Goal: Task Accomplishment & Management: Complete application form

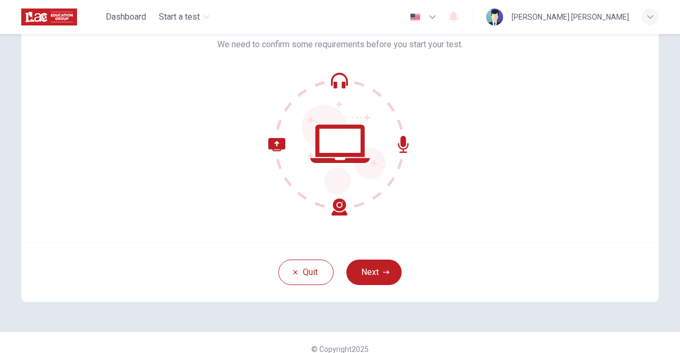
scroll to position [89, 0]
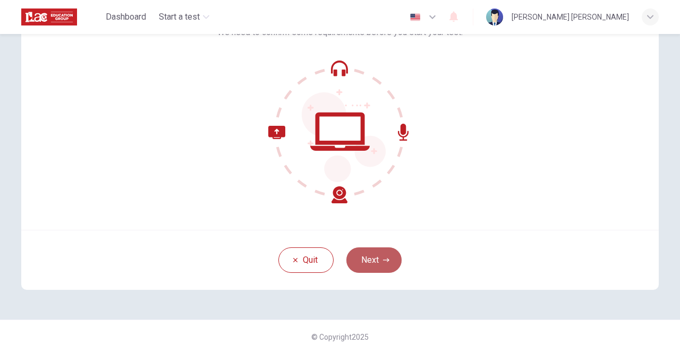
click at [380, 264] on button "Next" at bounding box center [373, 261] width 55 height 26
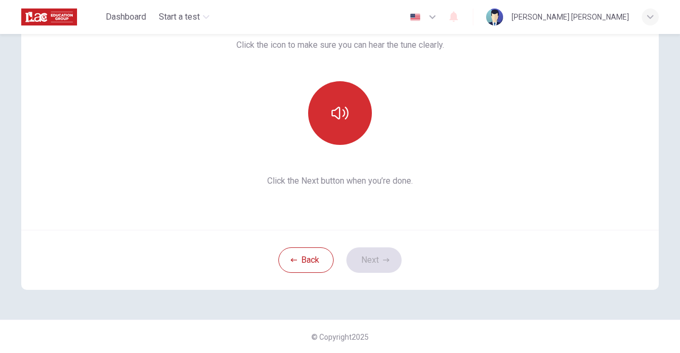
click at [335, 105] on icon "button" at bounding box center [340, 113] width 17 height 17
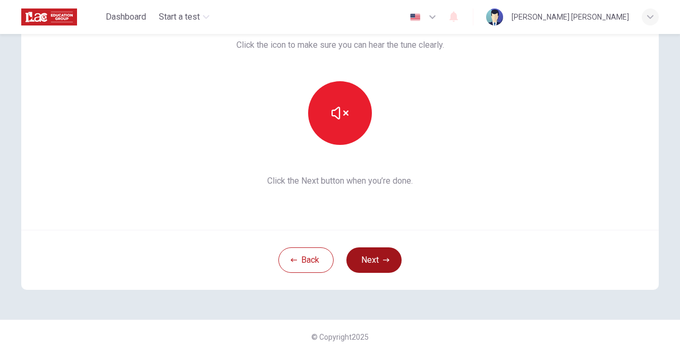
click at [379, 262] on button "Next" at bounding box center [373, 261] width 55 height 26
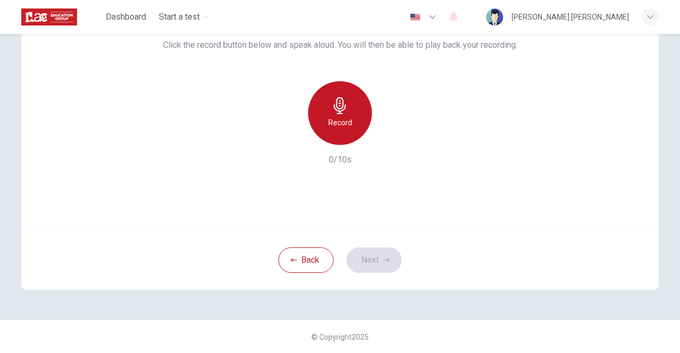
click at [336, 122] on h6 "Record" at bounding box center [340, 122] width 24 height 13
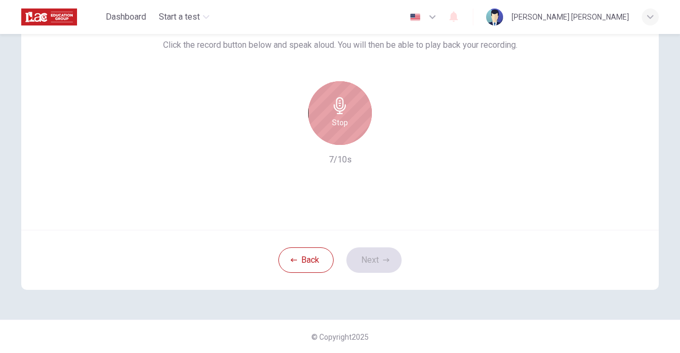
click at [338, 116] on h6 "Stop" at bounding box center [340, 122] width 16 height 13
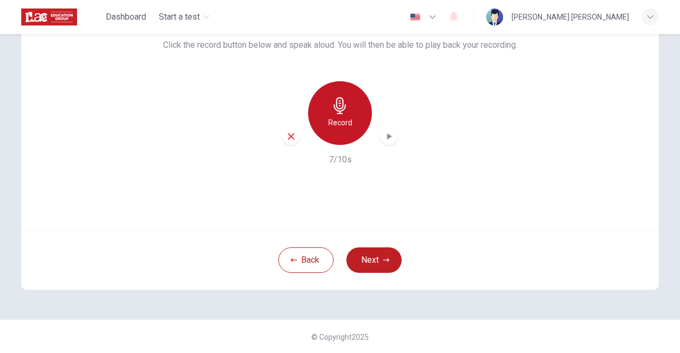
click at [338, 112] on icon "button" at bounding box center [340, 105] width 17 height 17
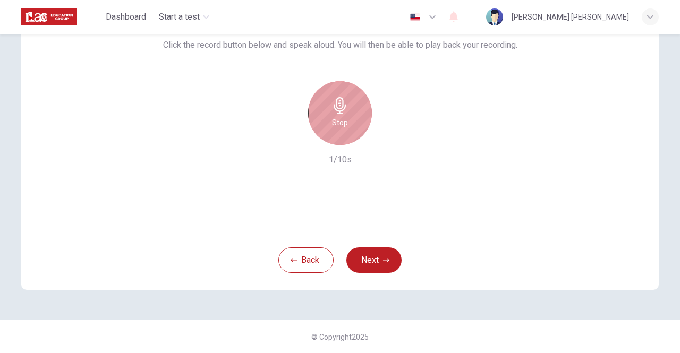
click at [339, 126] on h6 "Stop" at bounding box center [340, 122] width 16 height 13
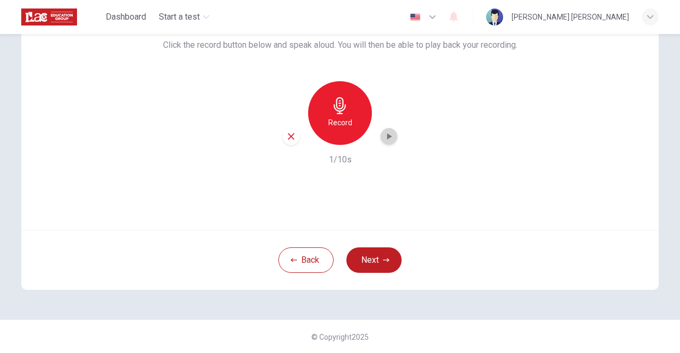
click at [387, 141] on icon "button" at bounding box center [389, 136] width 11 height 11
click at [373, 266] on button "Next" at bounding box center [373, 261] width 55 height 26
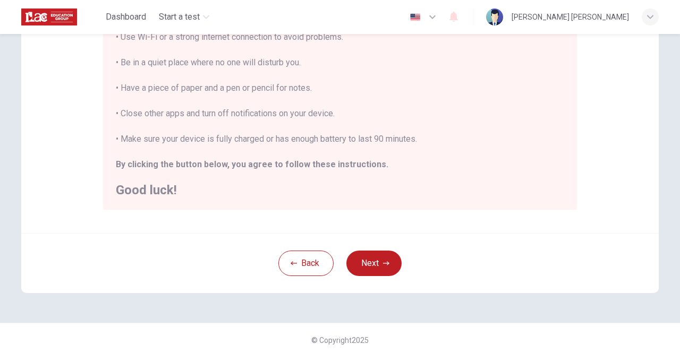
scroll to position [237, 0]
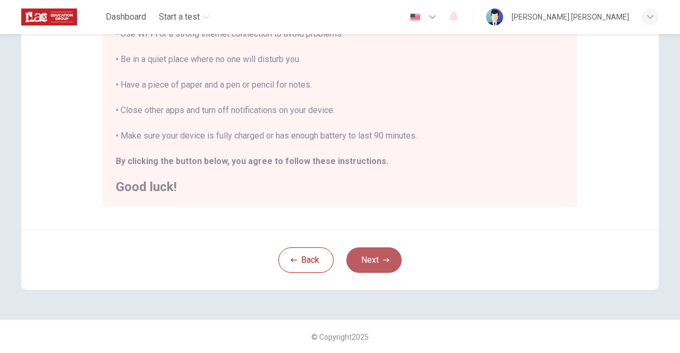
click at [371, 260] on button "Next" at bounding box center [373, 261] width 55 height 26
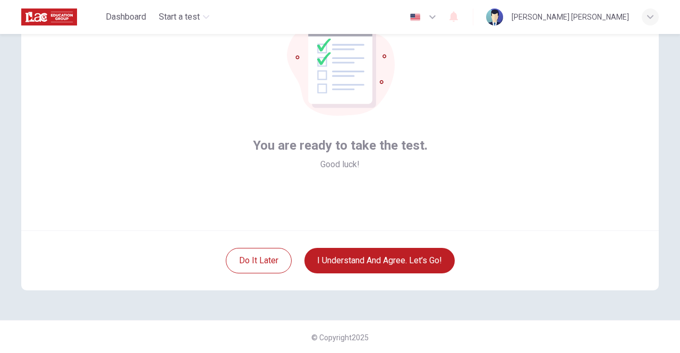
scroll to position [89, 0]
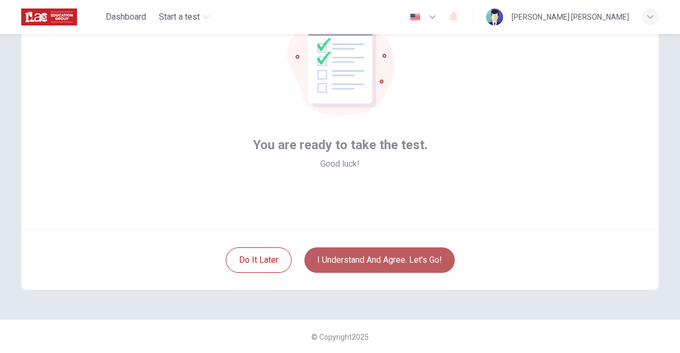
click at [381, 261] on button "I understand and agree. Let’s go!" at bounding box center [379, 261] width 150 height 26
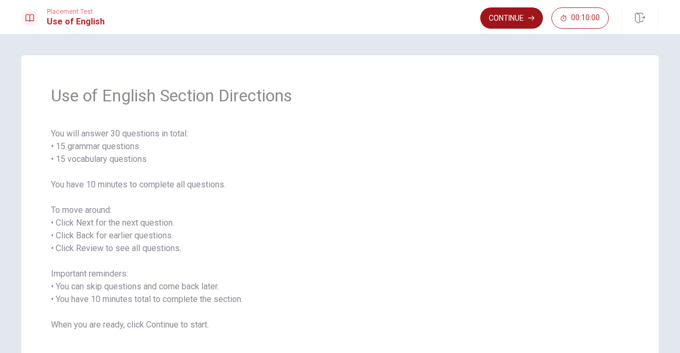
click at [519, 22] on button "Continue" at bounding box center [511, 17] width 63 height 21
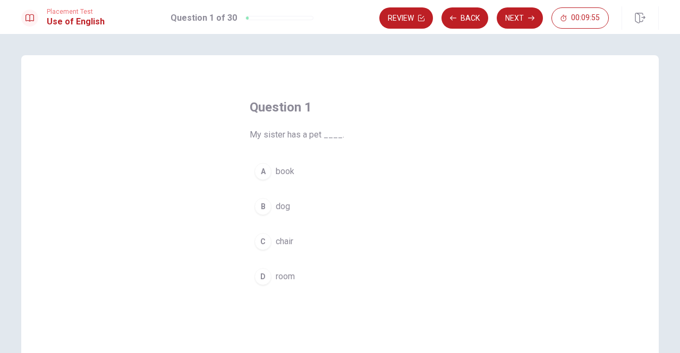
click at [261, 203] on div "B" at bounding box center [262, 206] width 17 height 17
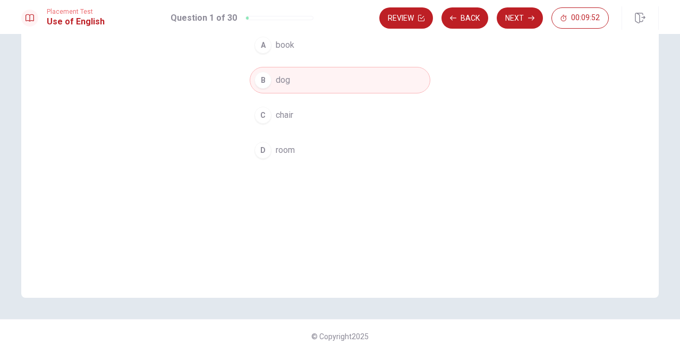
scroll to position [20, 0]
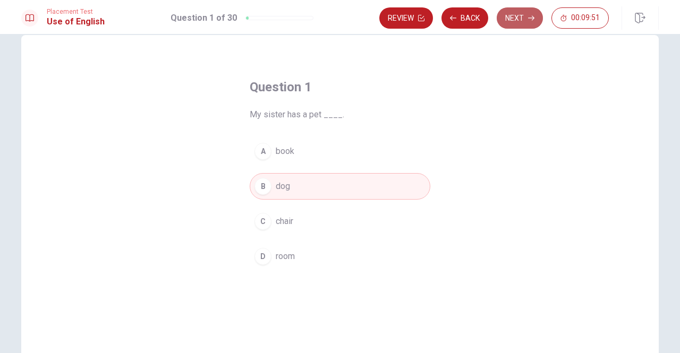
click at [515, 18] on button "Next" at bounding box center [520, 17] width 46 height 21
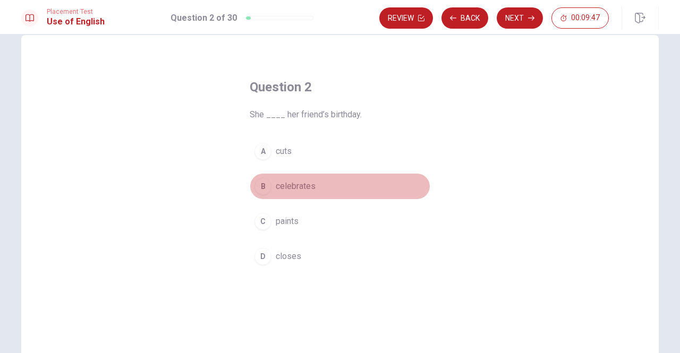
click at [259, 186] on div "B" at bounding box center [262, 186] width 17 height 17
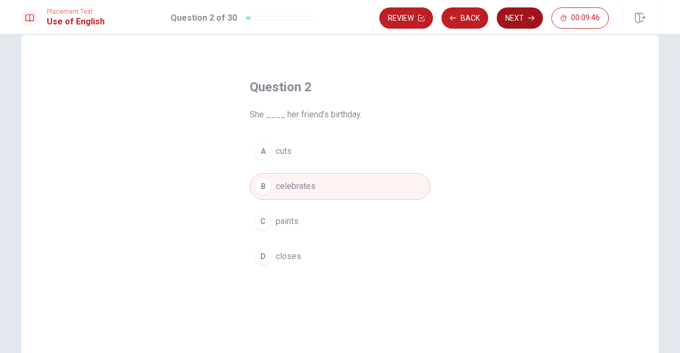
click at [521, 16] on button "Next" at bounding box center [520, 17] width 46 height 21
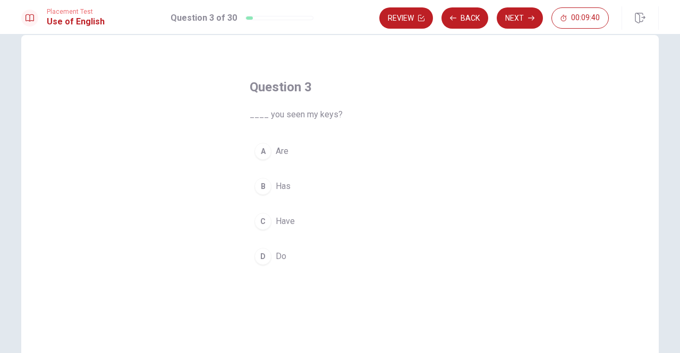
click at [260, 219] on div "C" at bounding box center [262, 221] width 17 height 17
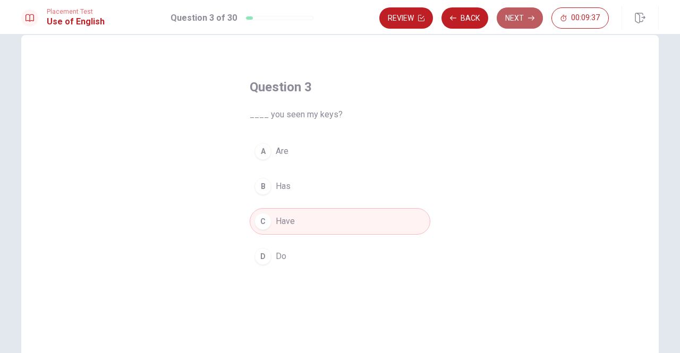
click at [519, 23] on button "Next" at bounding box center [520, 17] width 46 height 21
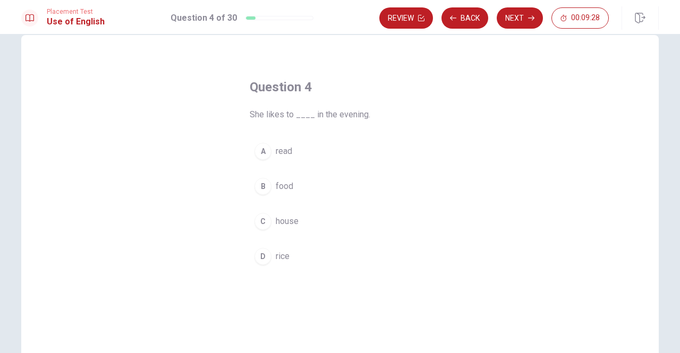
click at [260, 152] on div "A" at bounding box center [262, 151] width 17 height 17
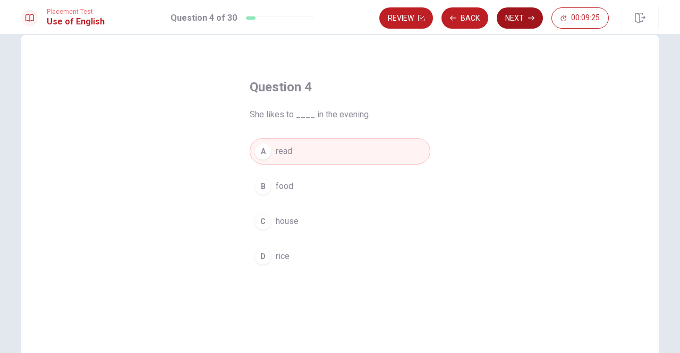
click at [521, 18] on button "Next" at bounding box center [520, 17] width 46 height 21
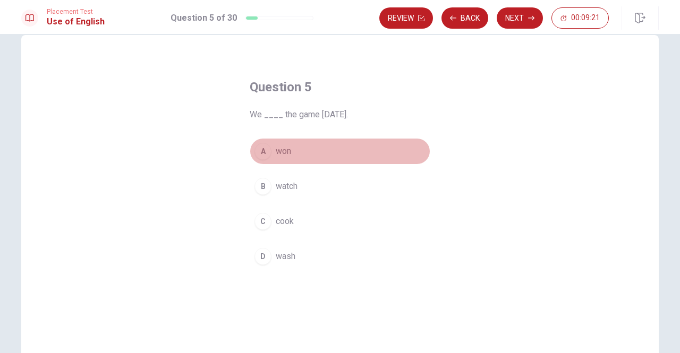
click at [258, 156] on div "A" at bounding box center [262, 151] width 17 height 17
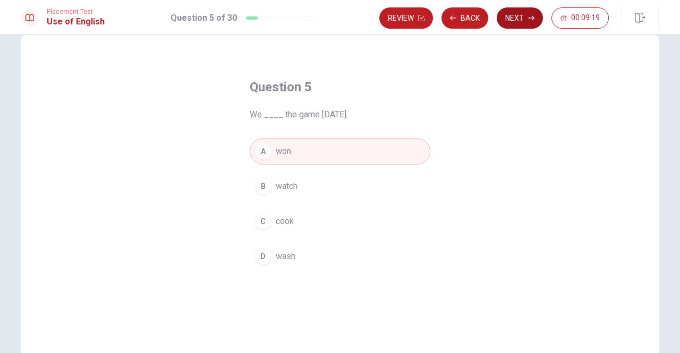
click at [522, 22] on button "Next" at bounding box center [520, 17] width 46 height 21
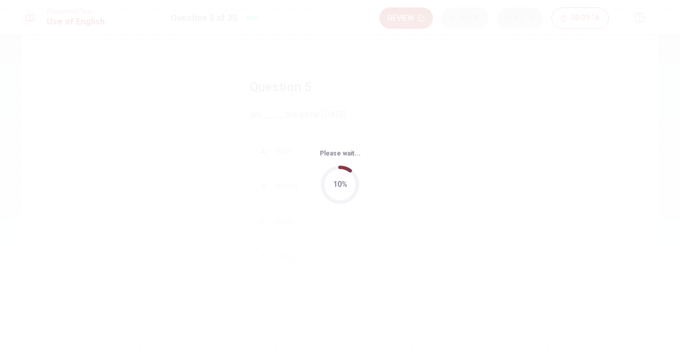
scroll to position [0, 0]
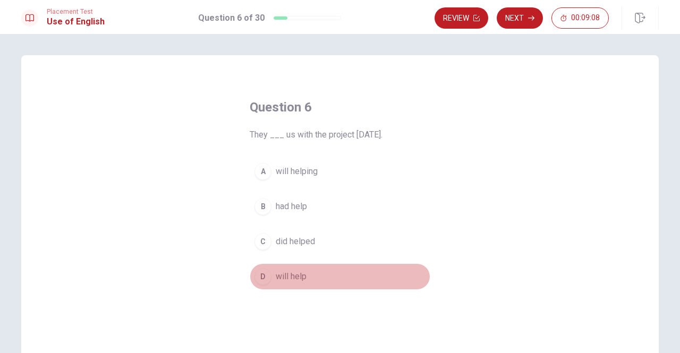
click at [265, 278] on div "D" at bounding box center [262, 276] width 17 height 17
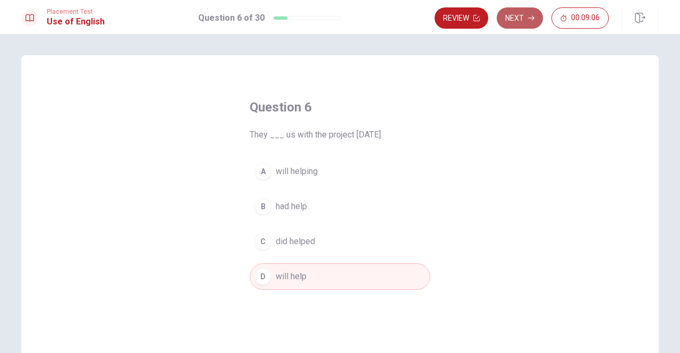
click at [515, 23] on button "Next" at bounding box center [520, 17] width 46 height 21
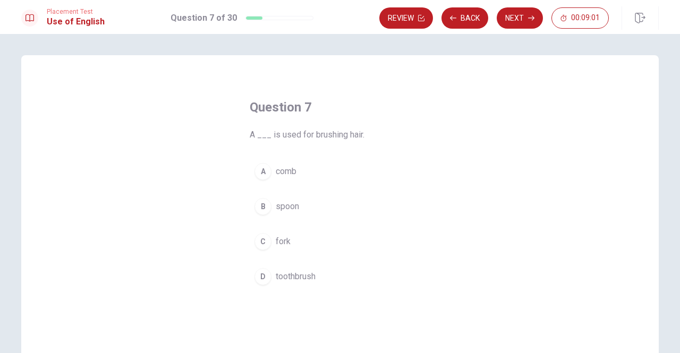
click at [262, 172] on div "A" at bounding box center [262, 171] width 17 height 17
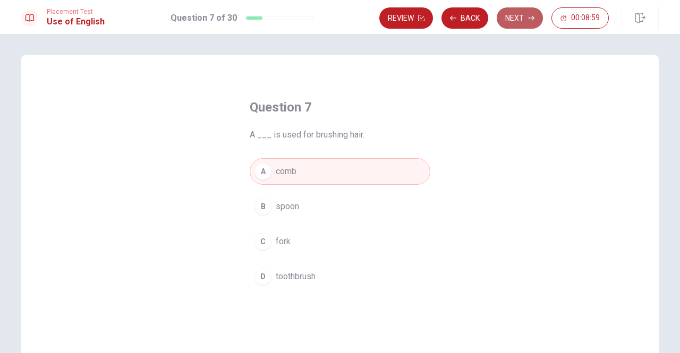
click at [521, 19] on button "Next" at bounding box center [520, 17] width 46 height 21
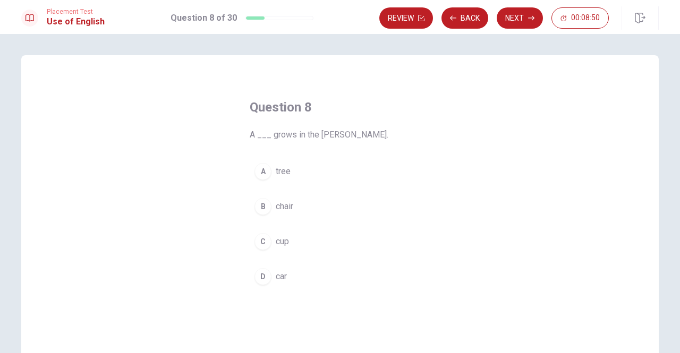
click at [259, 172] on div "A" at bounding box center [262, 171] width 17 height 17
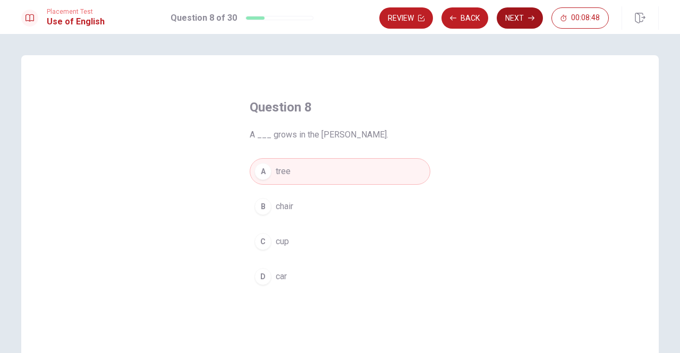
click at [517, 19] on button "Next" at bounding box center [520, 17] width 46 height 21
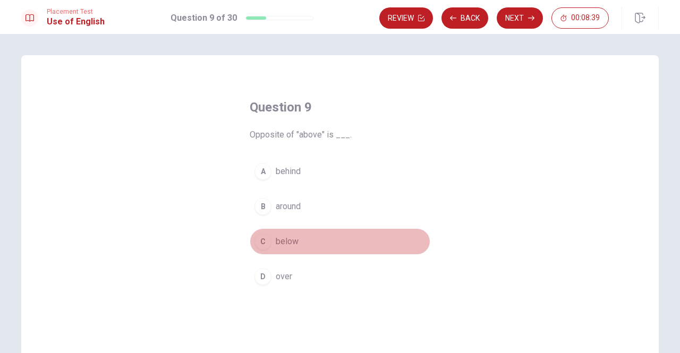
click at [261, 244] on div "C" at bounding box center [262, 241] width 17 height 17
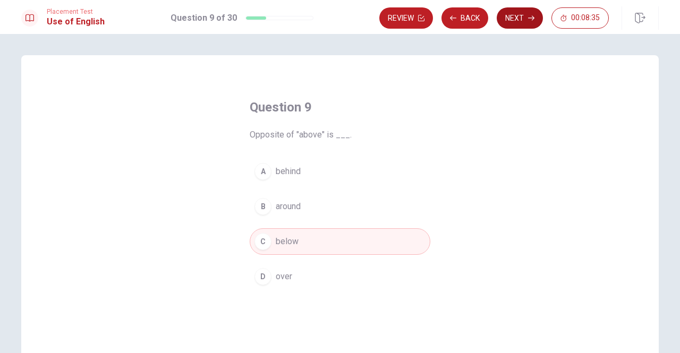
click at [515, 21] on button "Next" at bounding box center [520, 17] width 46 height 21
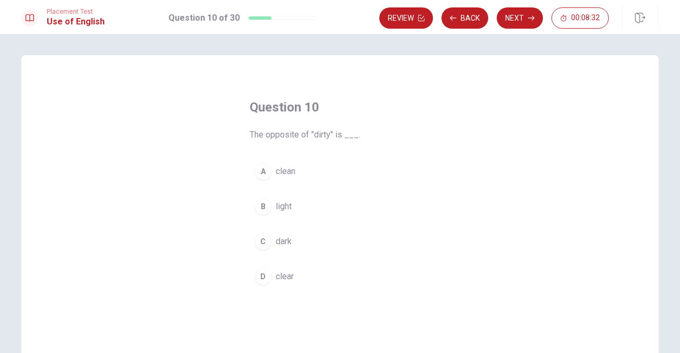
click at [262, 175] on div "A" at bounding box center [262, 171] width 17 height 17
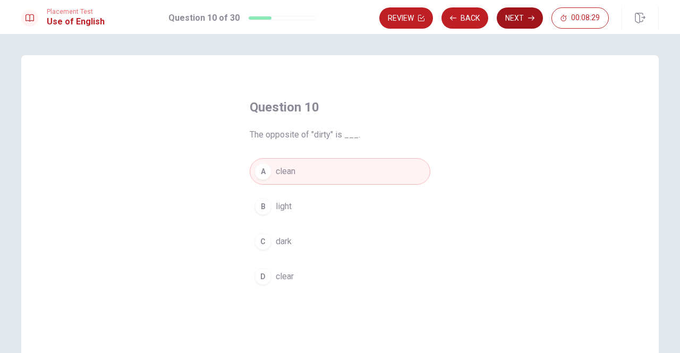
click at [523, 20] on button "Next" at bounding box center [520, 17] width 46 height 21
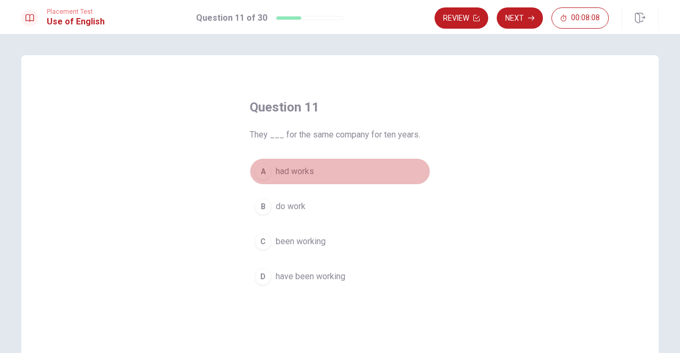
click at [262, 173] on div "A" at bounding box center [262, 171] width 17 height 17
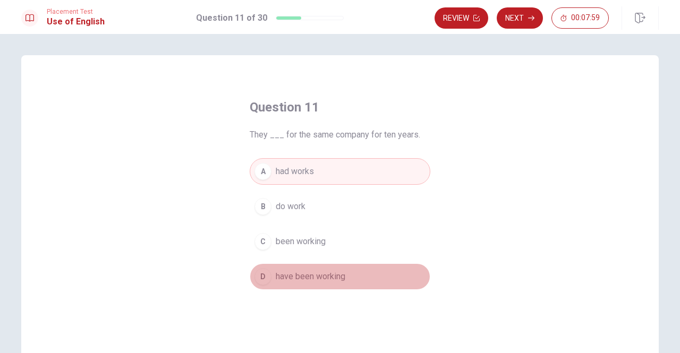
click at [261, 276] on div "D" at bounding box center [262, 276] width 17 height 17
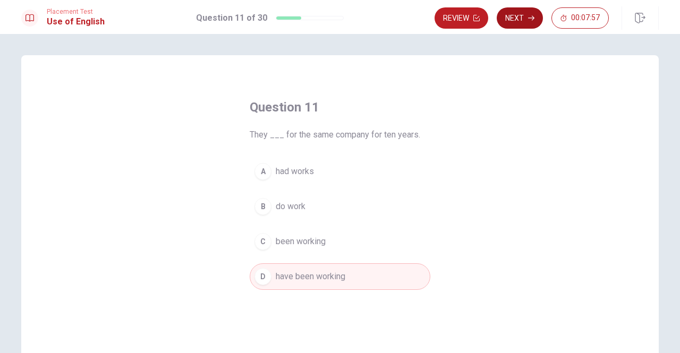
click at [521, 12] on button "Next" at bounding box center [520, 17] width 46 height 21
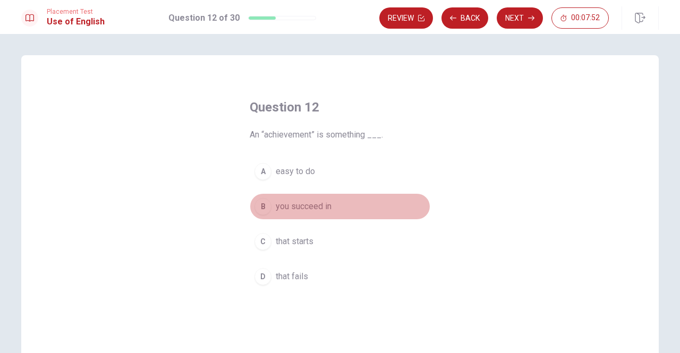
click at [260, 209] on div "B" at bounding box center [262, 206] width 17 height 17
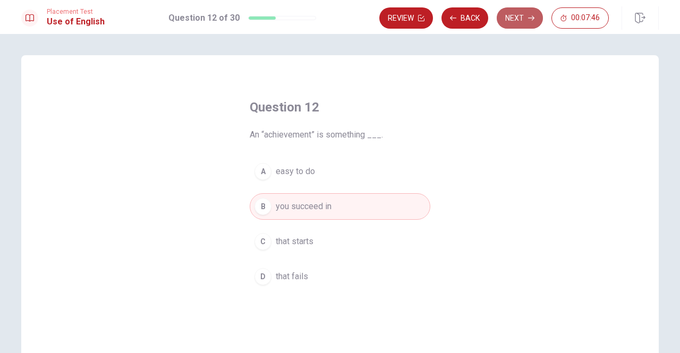
click at [523, 14] on button "Next" at bounding box center [520, 17] width 46 height 21
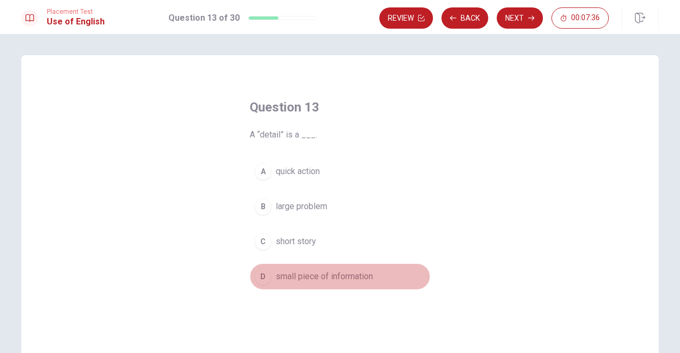
click at [260, 282] on div "D" at bounding box center [262, 276] width 17 height 17
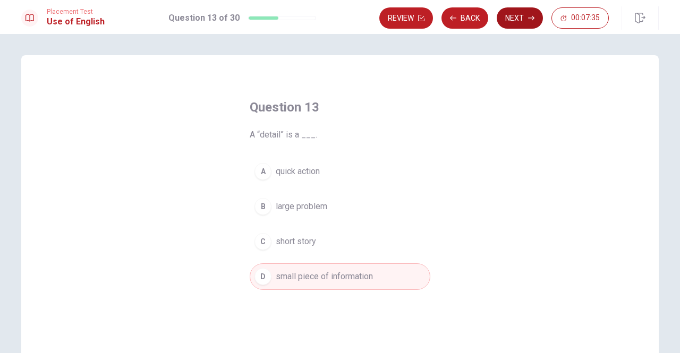
click at [524, 21] on button "Next" at bounding box center [520, 17] width 46 height 21
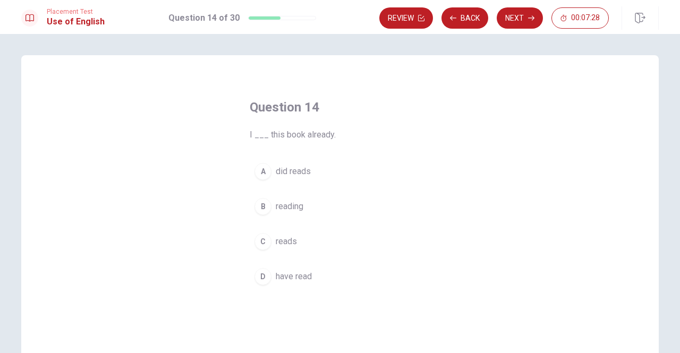
click at [257, 276] on div "D" at bounding box center [262, 276] width 17 height 17
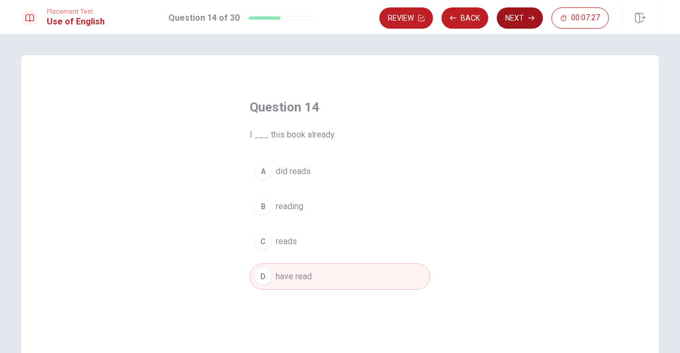
click at [519, 25] on button "Next" at bounding box center [520, 17] width 46 height 21
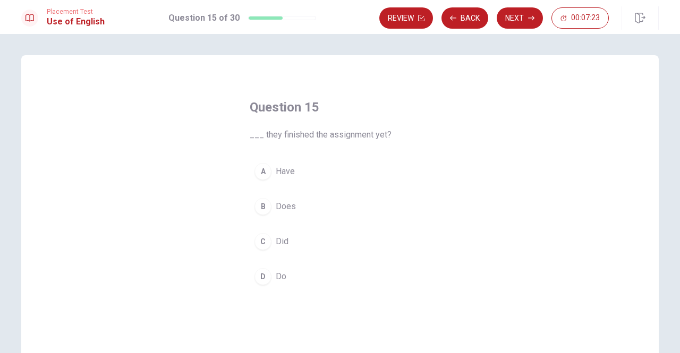
click at [261, 172] on div "A" at bounding box center [262, 171] width 17 height 17
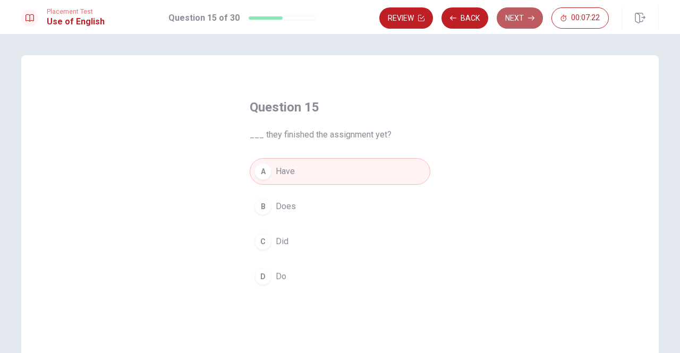
click at [515, 23] on button "Next" at bounding box center [520, 17] width 46 height 21
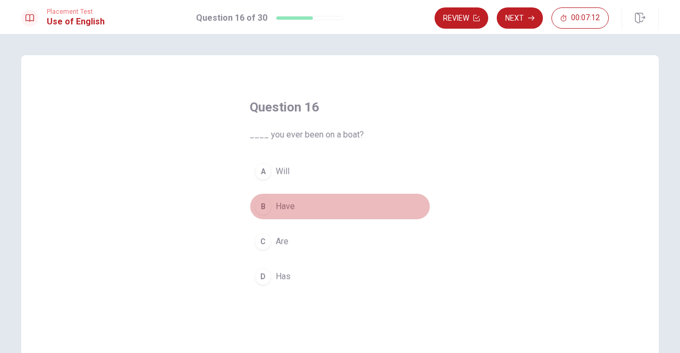
click at [260, 207] on div "B" at bounding box center [262, 206] width 17 height 17
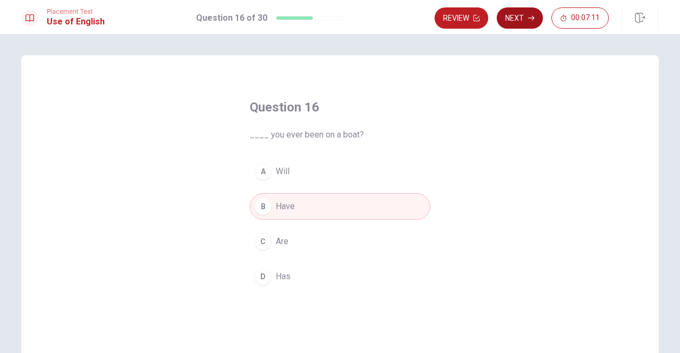
click at [522, 23] on button "Next" at bounding box center [520, 17] width 46 height 21
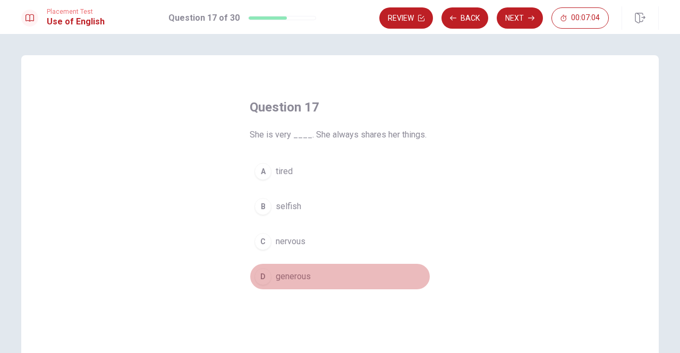
click at [260, 282] on div "D" at bounding box center [262, 276] width 17 height 17
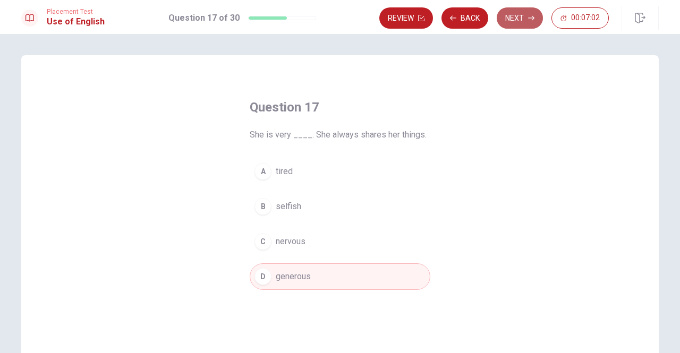
click at [519, 25] on button "Next" at bounding box center [520, 17] width 46 height 21
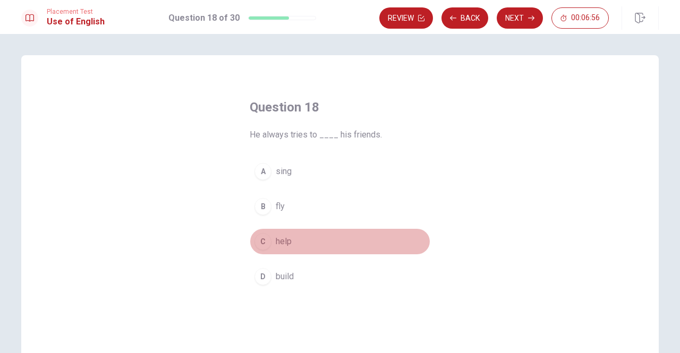
click at [264, 240] on div "C" at bounding box center [262, 241] width 17 height 17
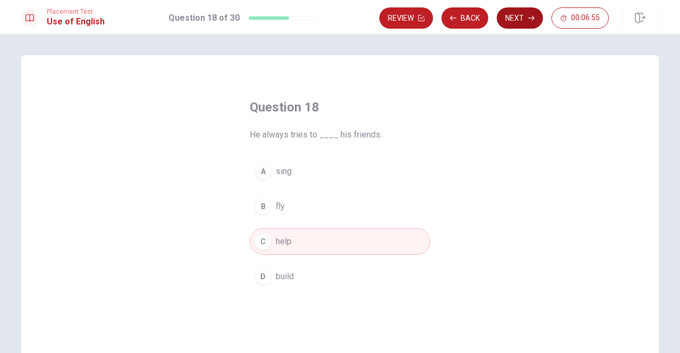
click at [531, 21] on icon "button" at bounding box center [531, 18] width 6 height 6
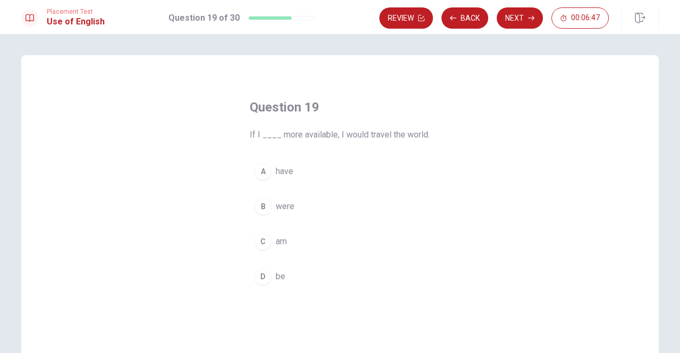
click at [261, 208] on div "B" at bounding box center [262, 206] width 17 height 17
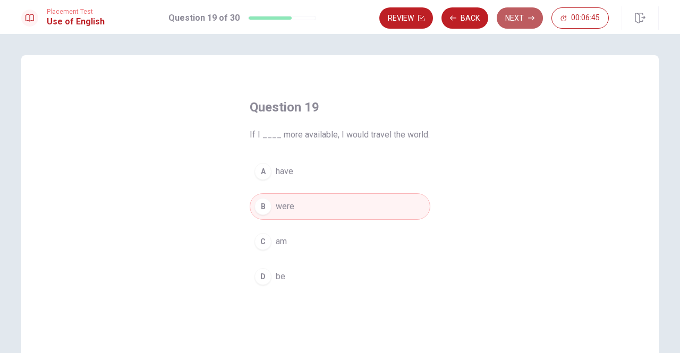
click at [523, 19] on button "Next" at bounding box center [520, 17] width 46 height 21
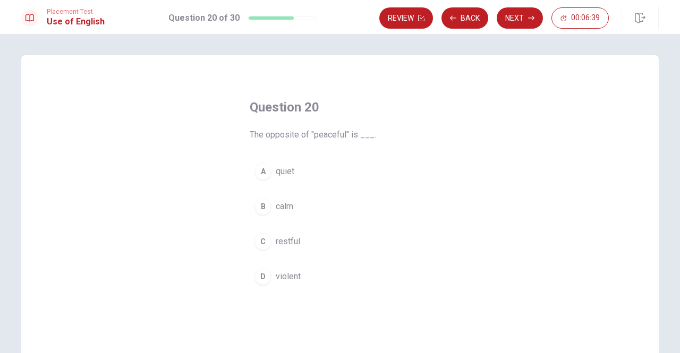
click at [264, 276] on div "D" at bounding box center [262, 276] width 17 height 17
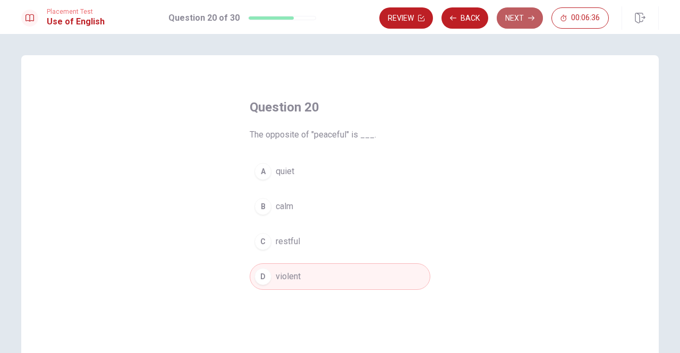
click at [521, 22] on button "Next" at bounding box center [520, 17] width 46 height 21
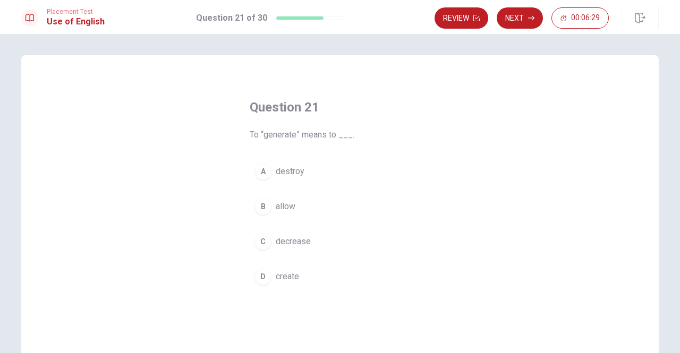
click at [262, 273] on div "D" at bounding box center [262, 276] width 17 height 17
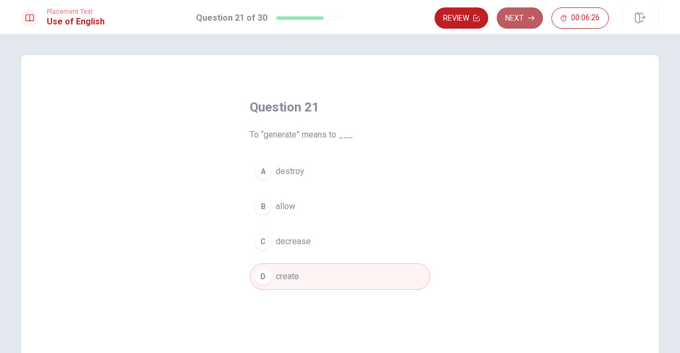
click at [521, 21] on button "Next" at bounding box center [520, 17] width 46 height 21
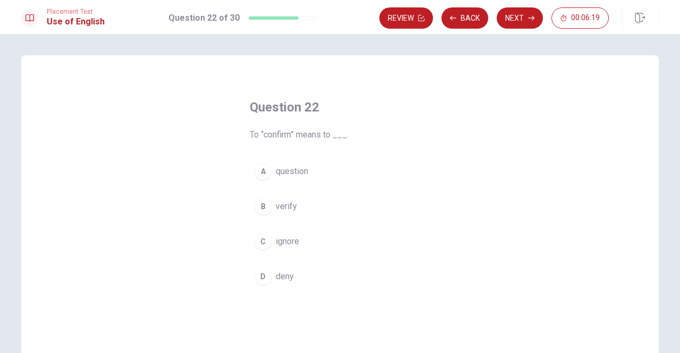
click at [260, 206] on div "B" at bounding box center [262, 206] width 17 height 17
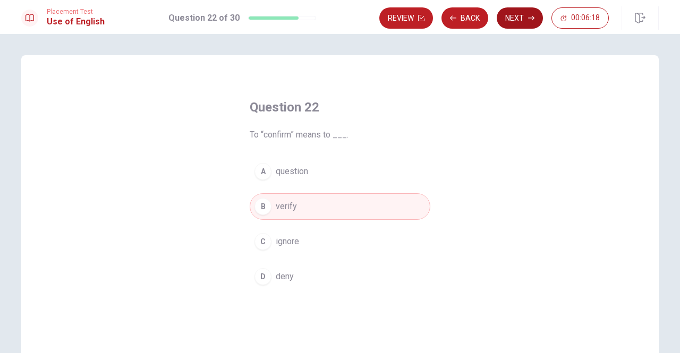
click at [512, 20] on button "Next" at bounding box center [520, 17] width 46 height 21
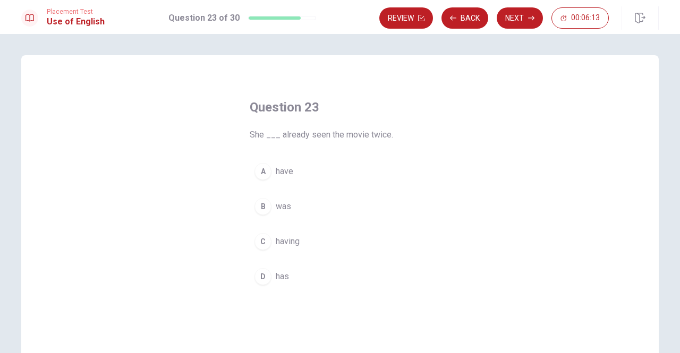
click at [260, 279] on div "D" at bounding box center [262, 276] width 17 height 17
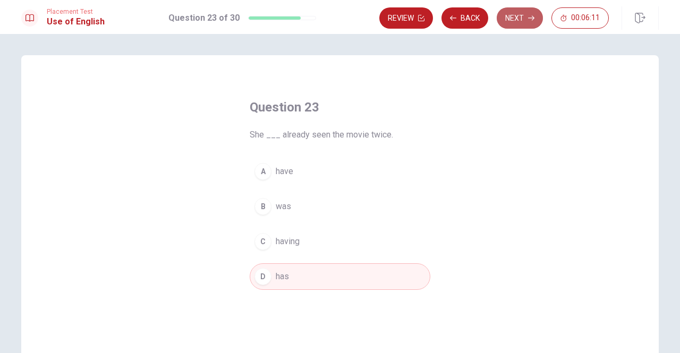
click at [522, 21] on button "Next" at bounding box center [520, 17] width 46 height 21
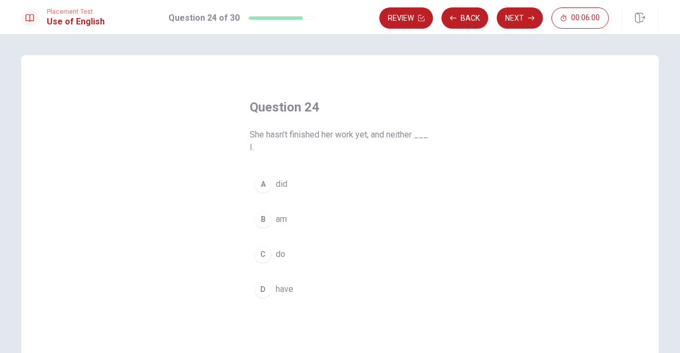
click at [259, 285] on div "D" at bounding box center [262, 289] width 17 height 17
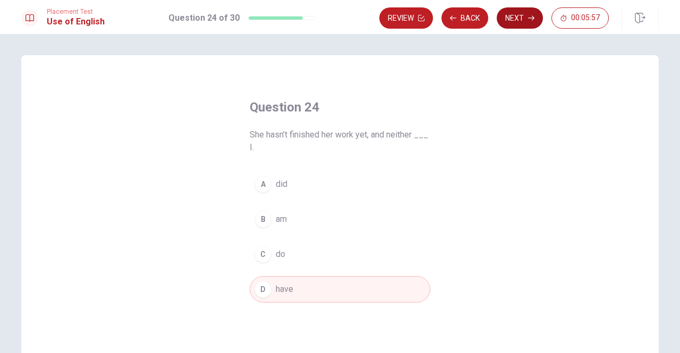
click at [514, 20] on button "Next" at bounding box center [520, 17] width 46 height 21
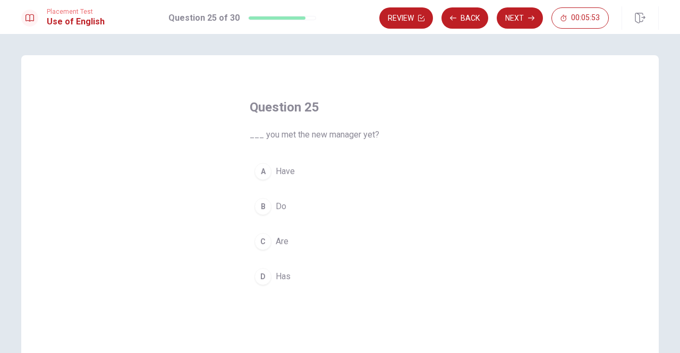
click at [258, 172] on div "A" at bounding box center [262, 171] width 17 height 17
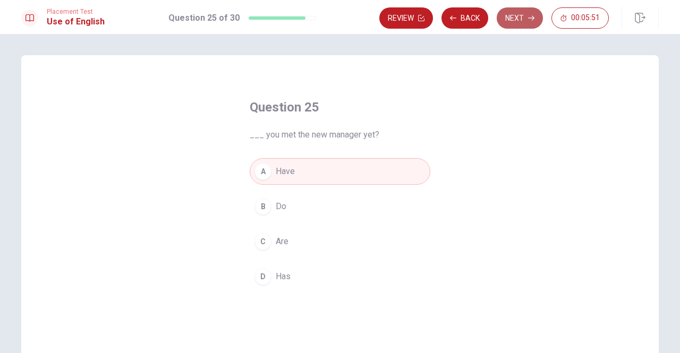
click at [525, 22] on button "Next" at bounding box center [520, 17] width 46 height 21
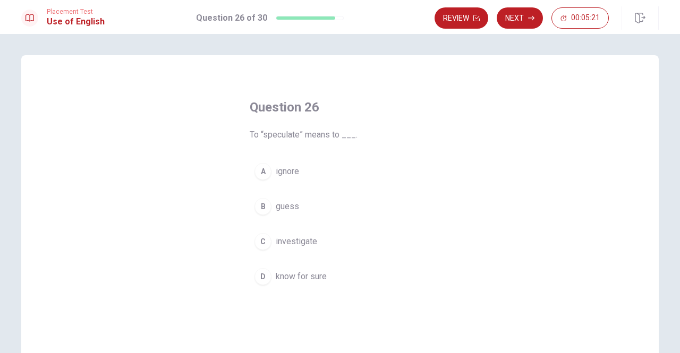
click at [257, 207] on div "B" at bounding box center [262, 206] width 17 height 17
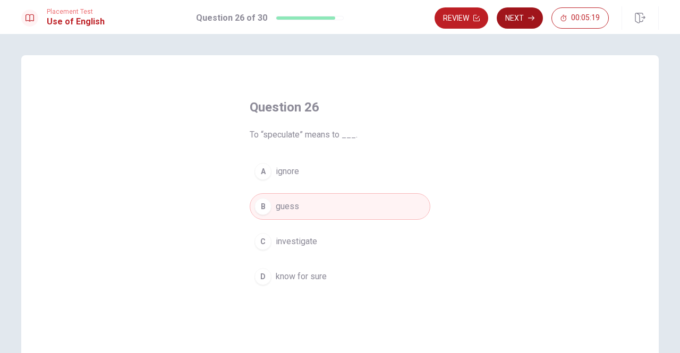
click at [520, 21] on button "Next" at bounding box center [520, 17] width 46 height 21
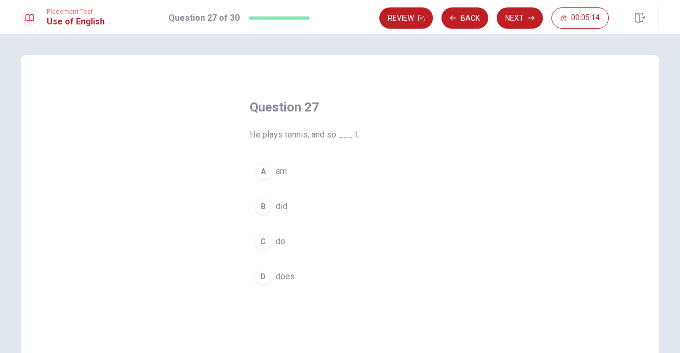
click at [262, 244] on div "C" at bounding box center [262, 241] width 17 height 17
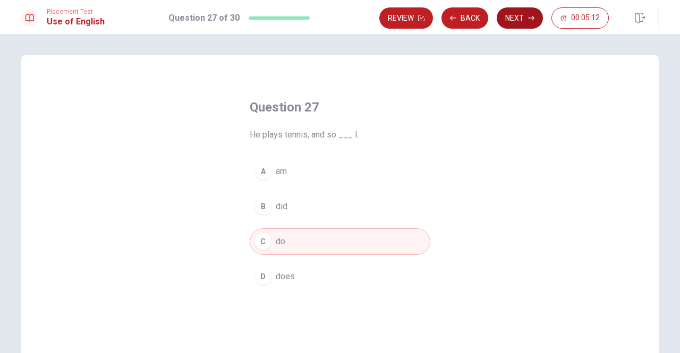
click at [521, 22] on button "Next" at bounding box center [520, 17] width 46 height 21
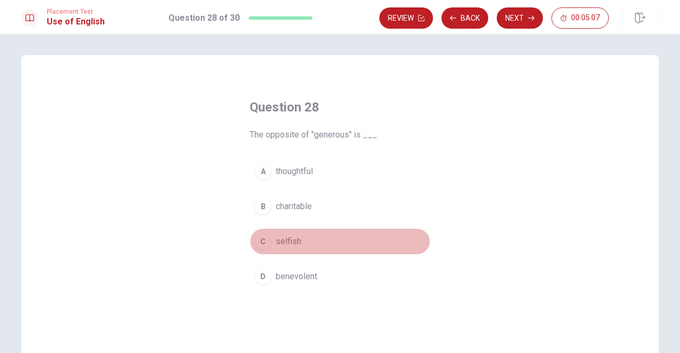
click at [260, 240] on div "C" at bounding box center [262, 241] width 17 height 17
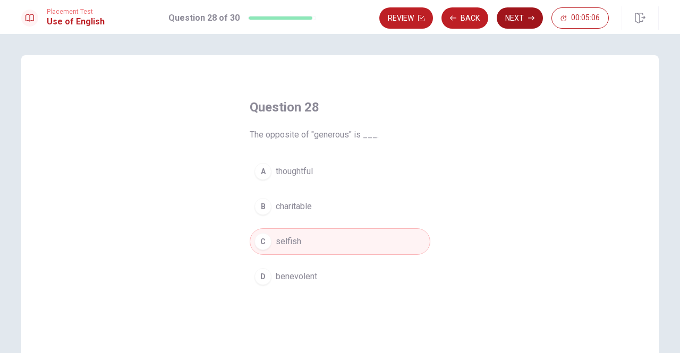
click at [517, 19] on button "Next" at bounding box center [520, 17] width 46 height 21
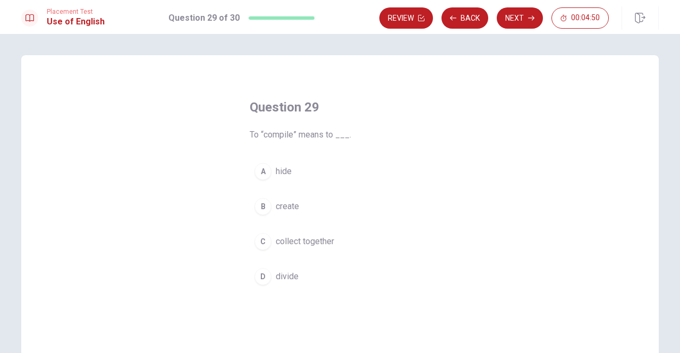
click at [260, 209] on div "B" at bounding box center [262, 206] width 17 height 17
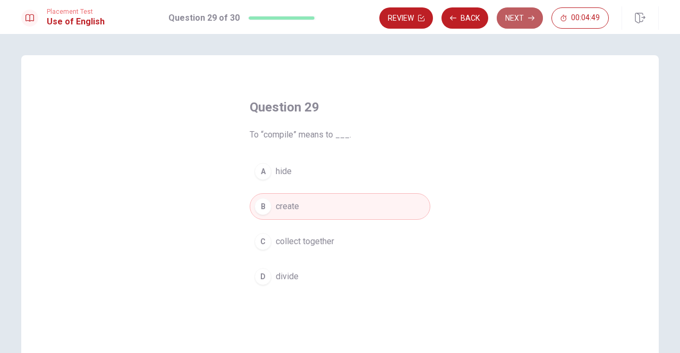
click at [522, 23] on button "Next" at bounding box center [520, 17] width 46 height 21
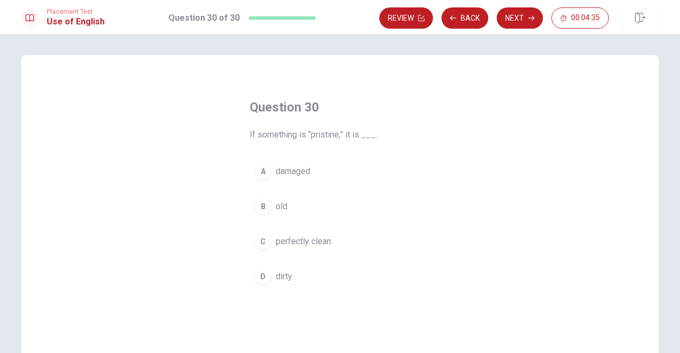
click at [261, 205] on div "B" at bounding box center [262, 206] width 17 height 17
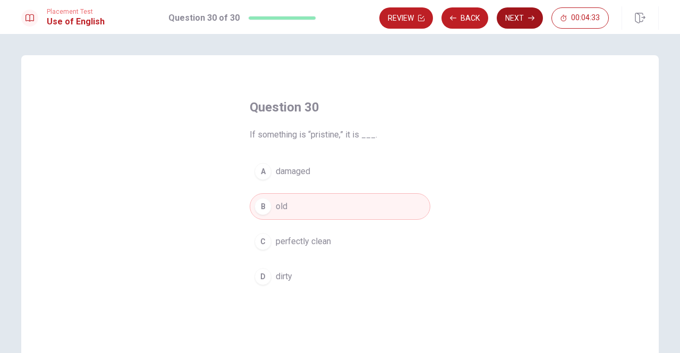
click at [514, 19] on button "Next" at bounding box center [520, 17] width 46 height 21
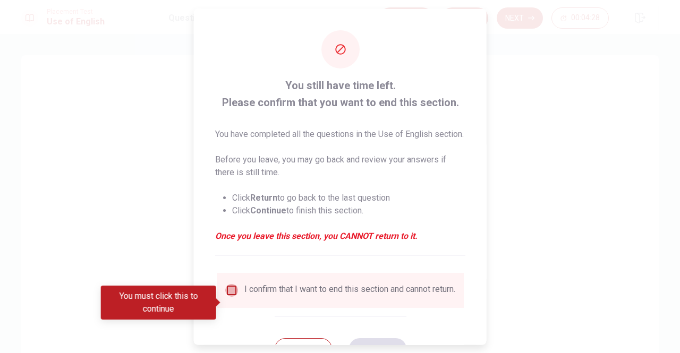
click at [230, 296] on input "You must click this to continue" at bounding box center [231, 290] width 13 height 13
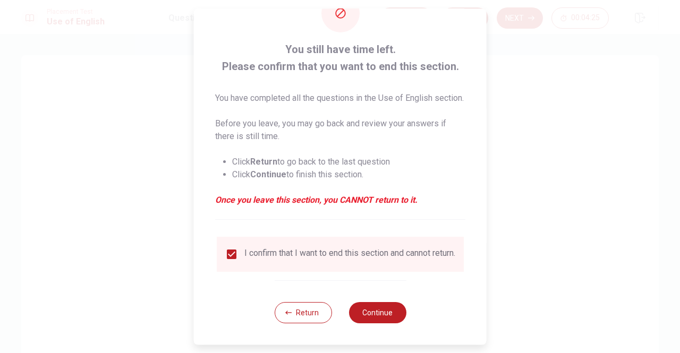
scroll to position [55, 0]
click at [390, 317] on button "Continue" at bounding box center [377, 312] width 57 height 21
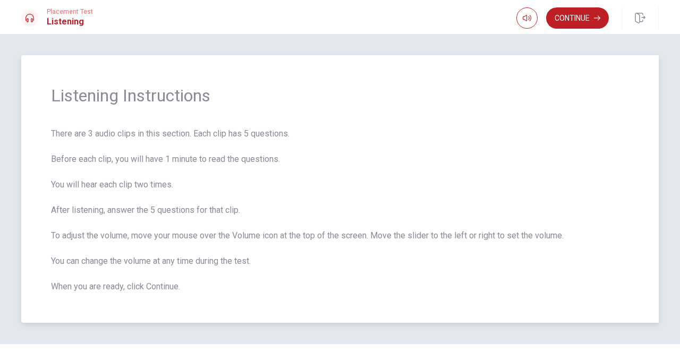
scroll to position [24, 0]
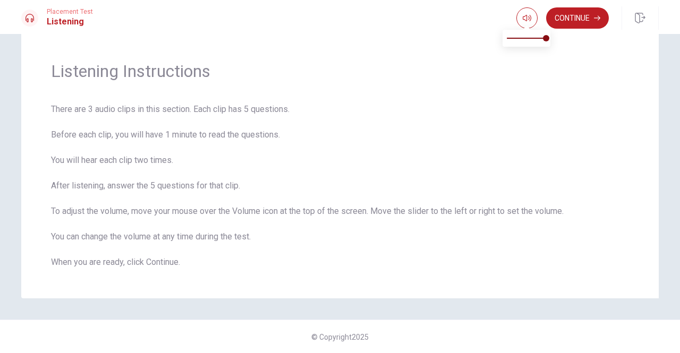
click at [529, 24] on span at bounding box center [526, 27] width 9 height 6
click at [563, 22] on button "Continue" at bounding box center [577, 17] width 63 height 21
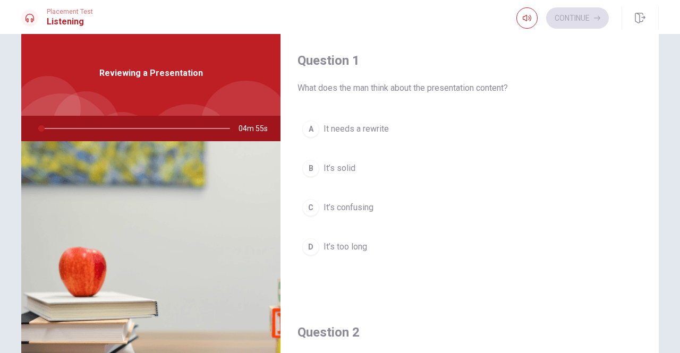
drag, startPoint x: 441, startPoint y: 88, endPoint x: 496, endPoint y: 91, distance: 54.8
click at [496, 91] on span "What does the man think about the presentation content?" at bounding box center [470, 88] width 344 height 13
drag, startPoint x: 455, startPoint y: 87, endPoint x: 509, endPoint y: 181, distance: 109.0
click at [490, 87] on span "What does the man think about the presentation content?" at bounding box center [470, 88] width 344 height 13
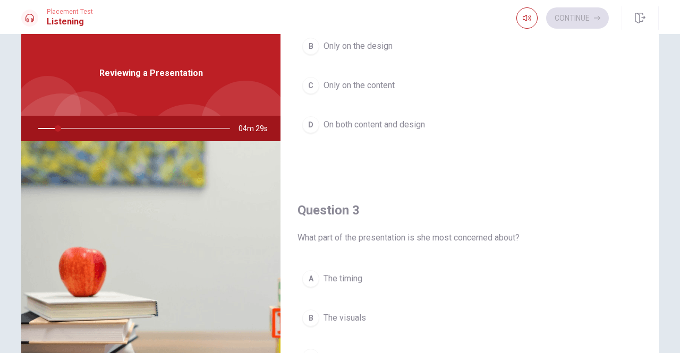
scroll to position [266, 0]
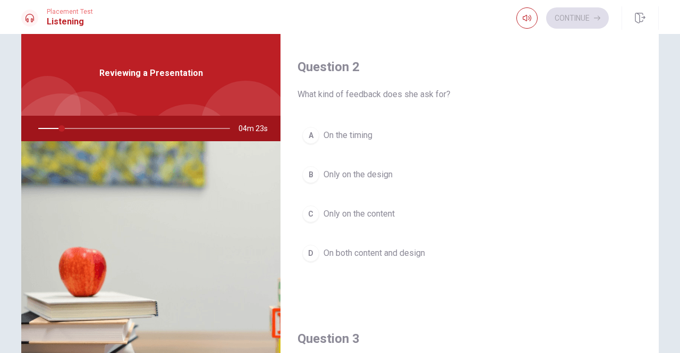
drag, startPoint x: 334, startPoint y: 91, endPoint x: 361, endPoint y: 92, distance: 27.6
click at [361, 92] on span "What kind of feedback does she ask for?" at bounding box center [470, 94] width 344 height 13
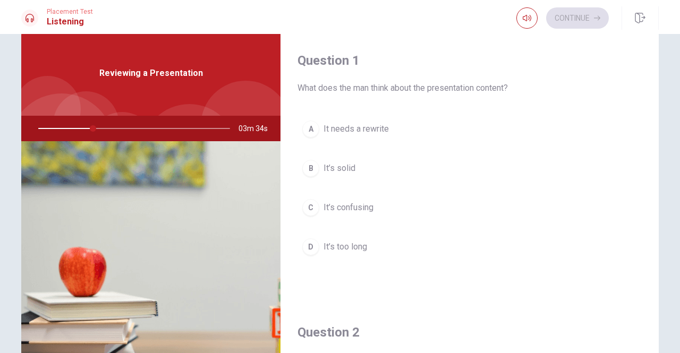
scroll to position [0, 0]
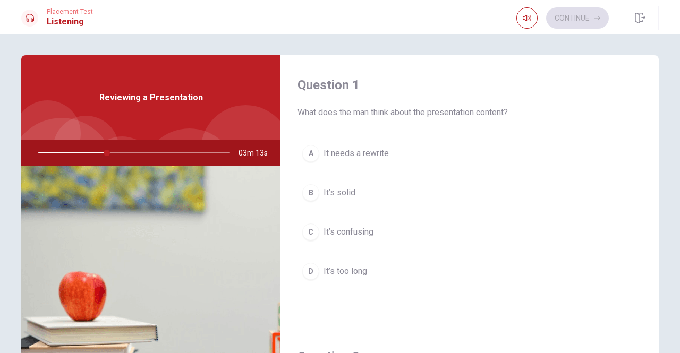
click at [311, 193] on div "B" at bounding box center [310, 192] width 17 height 17
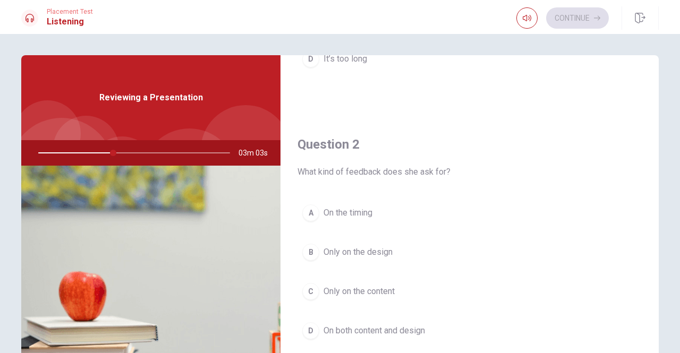
scroll to position [266, 0]
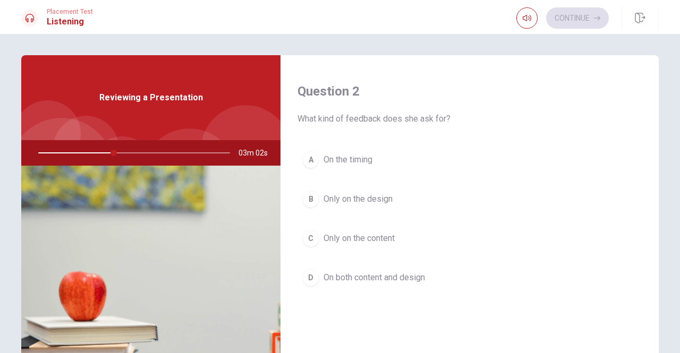
click at [308, 276] on div "D" at bounding box center [310, 277] width 17 height 17
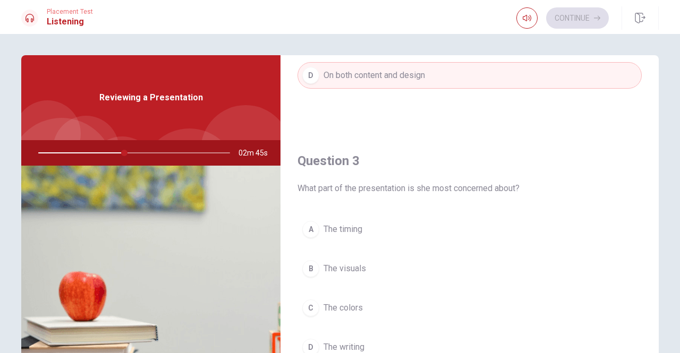
scroll to position [478, 0]
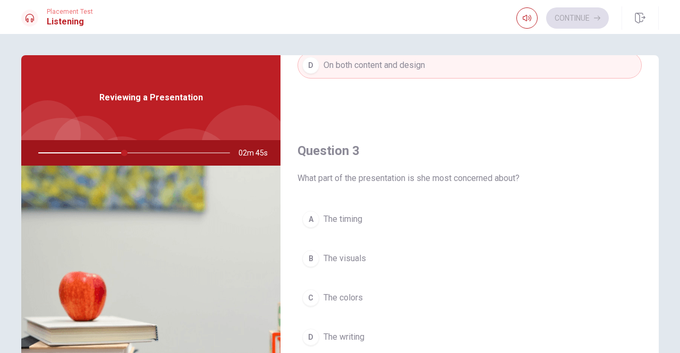
click at [310, 257] on div "B" at bounding box center [310, 258] width 17 height 17
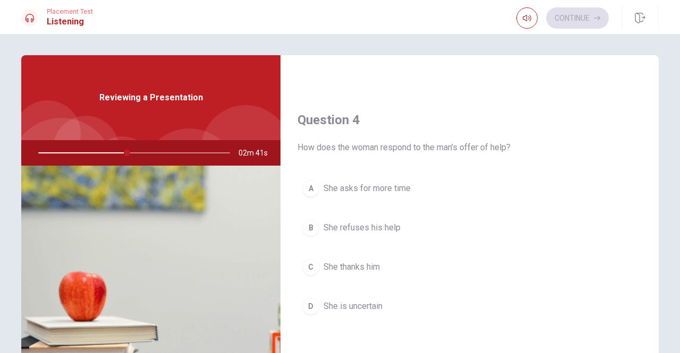
scroll to position [797, 0]
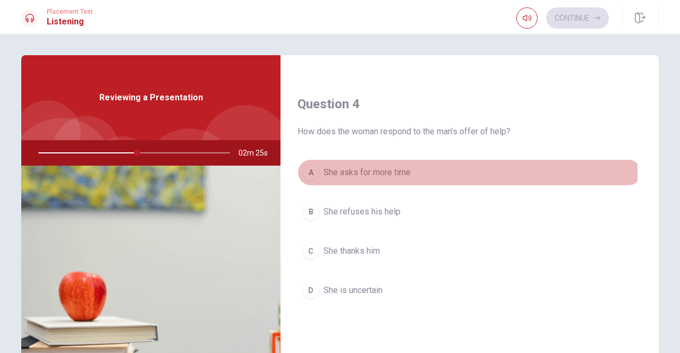
click at [309, 169] on div "A" at bounding box center [310, 172] width 17 height 17
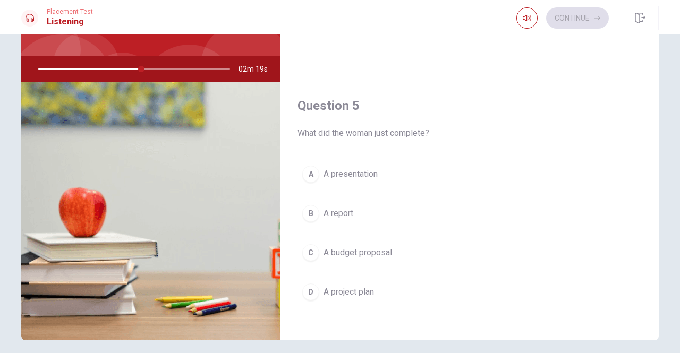
scroll to position [106, 0]
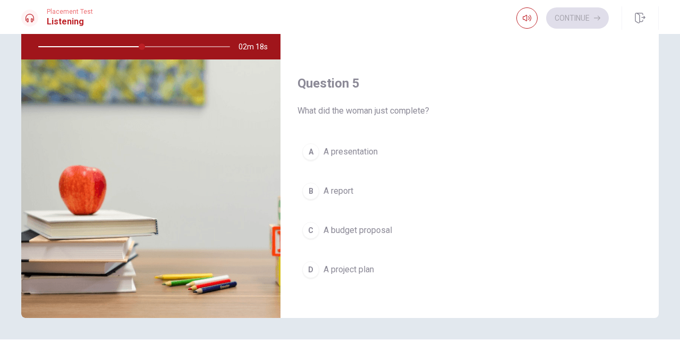
click at [309, 147] on div "A" at bounding box center [310, 151] width 17 height 17
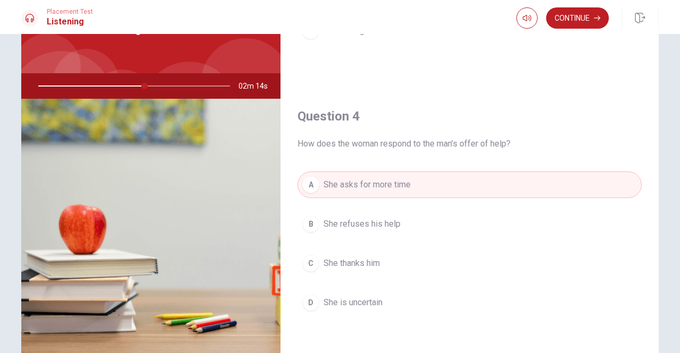
scroll to position [65, 0]
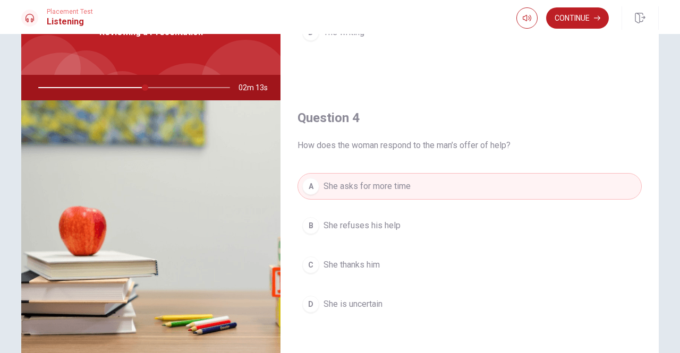
drag, startPoint x: 142, startPoint y: 89, endPoint x: 115, endPoint y: 87, distance: 27.2
click at [123, 88] on div at bounding box center [132, 88] width 213 height 26
click at [111, 87] on div at bounding box center [132, 88] width 213 height 26
drag, startPoint x: 145, startPoint y: 89, endPoint x: 95, endPoint y: 90, distance: 50.0
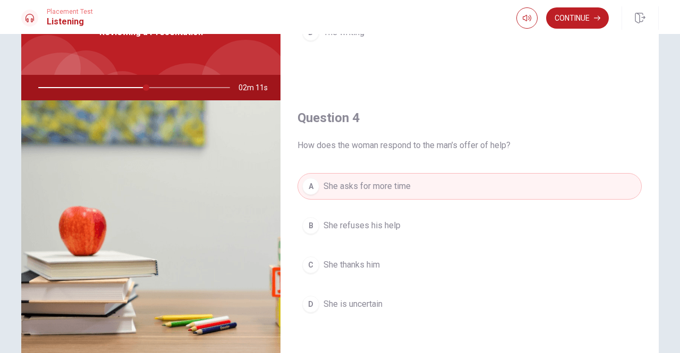
click at [95, 90] on div at bounding box center [132, 88] width 213 height 26
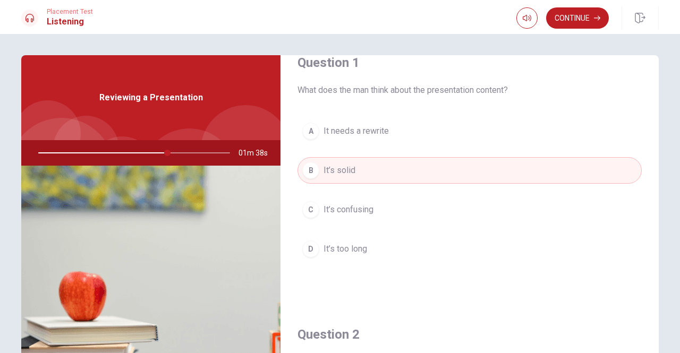
scroll to position [0, 0]
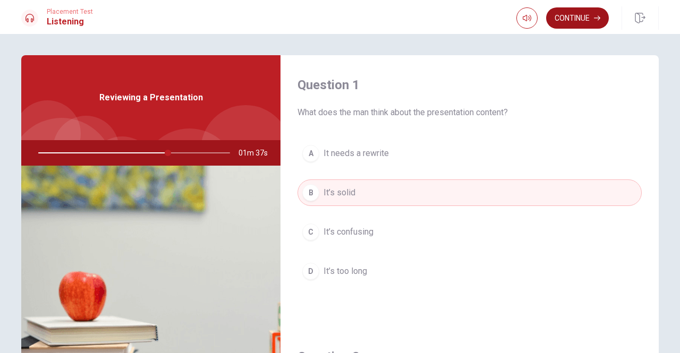
click at [585, 18] on button "Continue" at bounding box center [577, 17] width 63 height 21
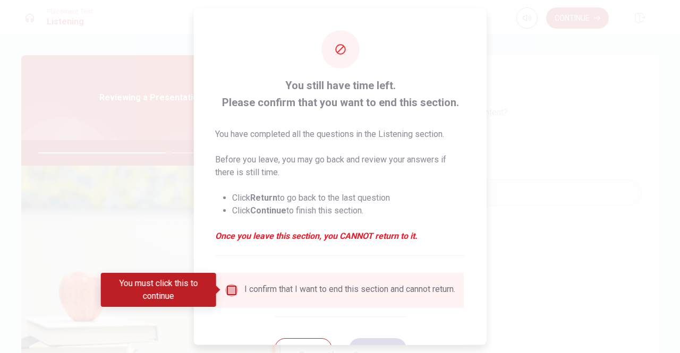
click at [233, 291] on input "You must click this to continue" at bounding box center [231, 290] width 13 height 13
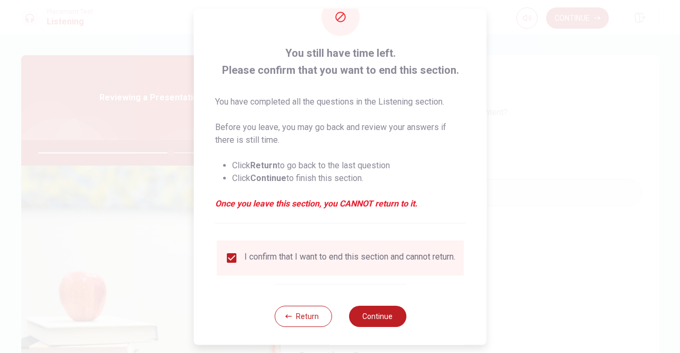
scroll to position [43, 0]
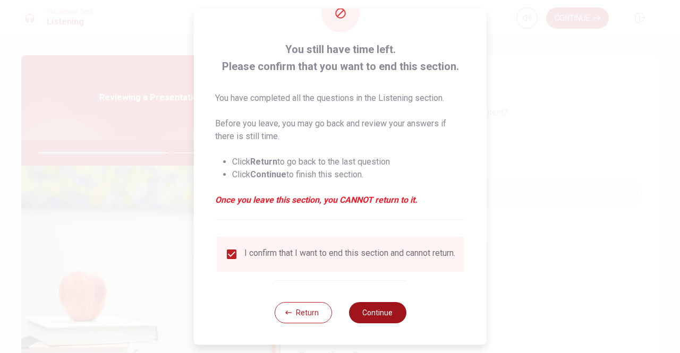
click at [375, 314] on button "Continue" at bounding box center [377, 312] width 57 height 21
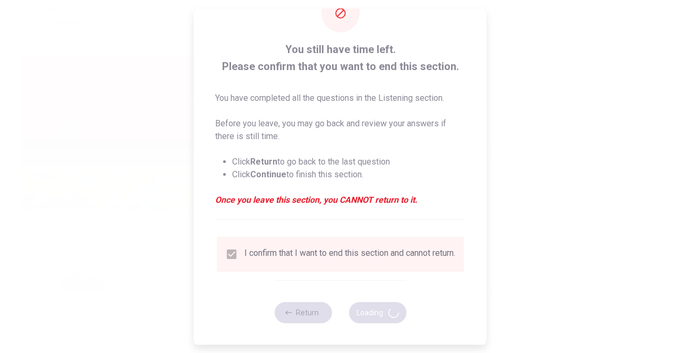
type input "70"
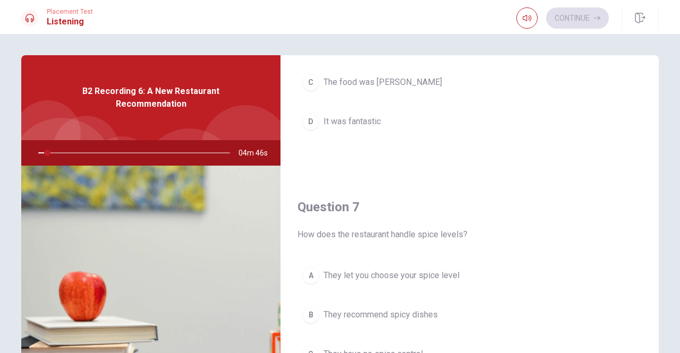
scroll to position [159, 0]
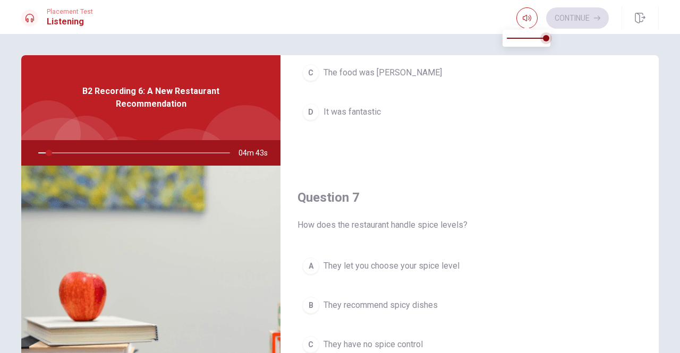
type input "6"
type input "0.9"
type input "6"
type input "0.7"
type input "6"
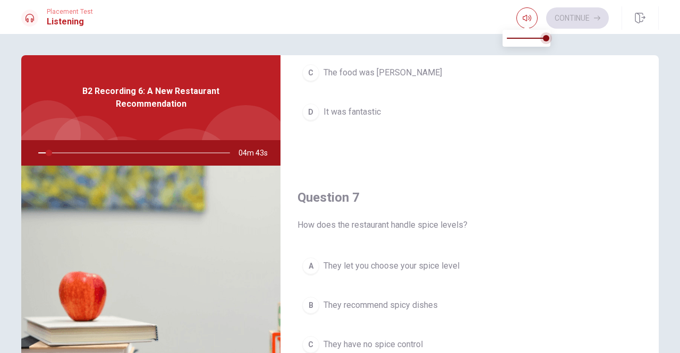
type input "0.5"
type input "6"
type input "0.4"
drag, startPoint x: 545, startPoint y: 39, endPoint x: 528, endPoint y: 53, distance: 21.8
click at [522, 39] on span at bounding box center [523, 38] width 6 height 6
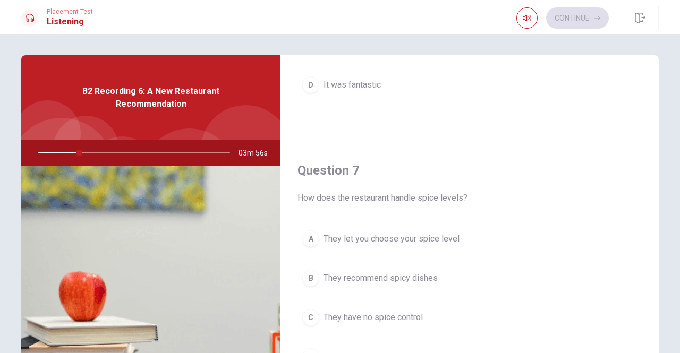
scroll to position [0, 0]
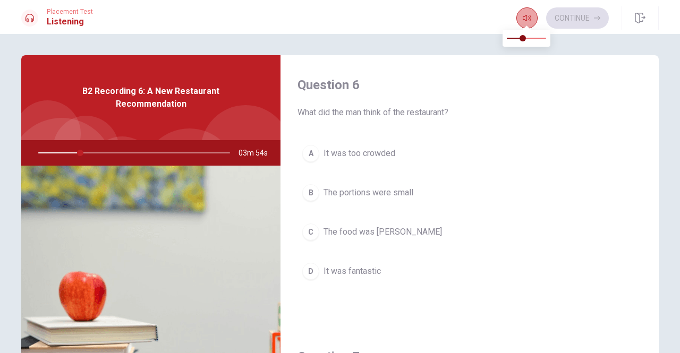
click at [530, 18] on icon "button" at bounding box center [527, 18] width 9 height 6
type input "22"
type input "0.5"
type input "22"
type input "0.6"
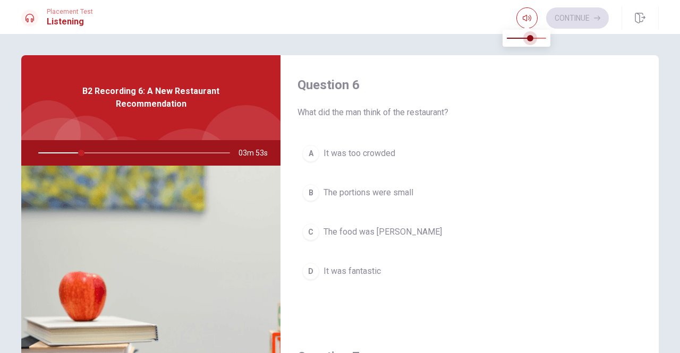
type input "22"
type input "0.7"
type input "22"
type input "0.8"
type input "23"
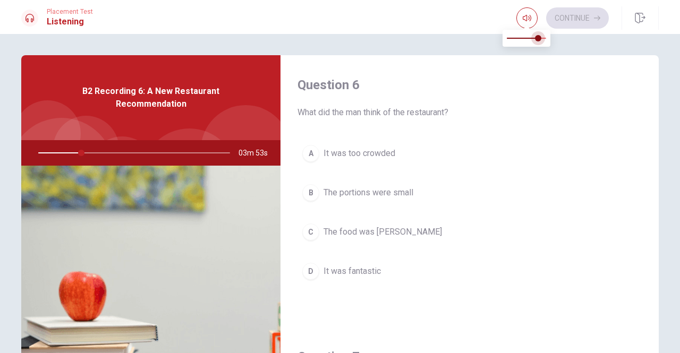
type input "0.9"
drag, startPoint x: 523, startPoint y: 37, endPoint x: 542, endPoint y: 38, distance: 19.2
click at [542, 38] on span at bounding box center [542, 38] width 6 height 6
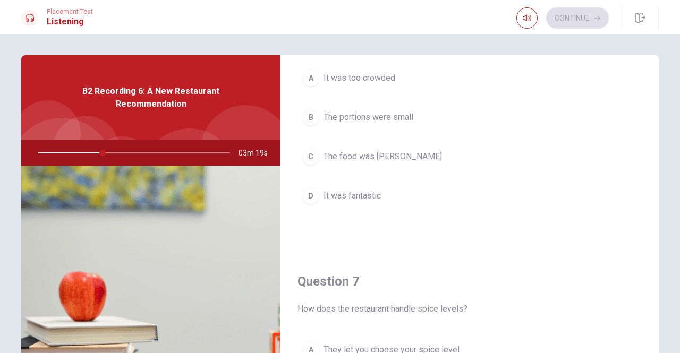
scroll to position [95, 0]
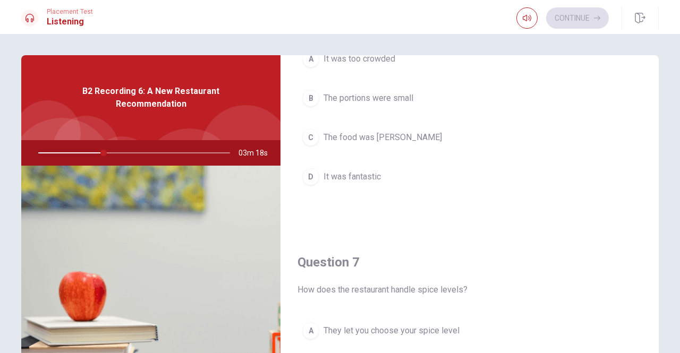
click at [311, 179] on div "D" at bounding box center [310, 176] width 17 height 17
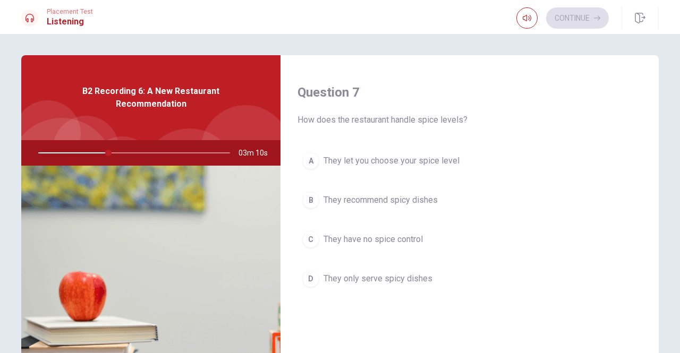
scroll to position [266, 0]
click at [308, 161] on div "A" at bounding box center [310, 159] width 17 height 17
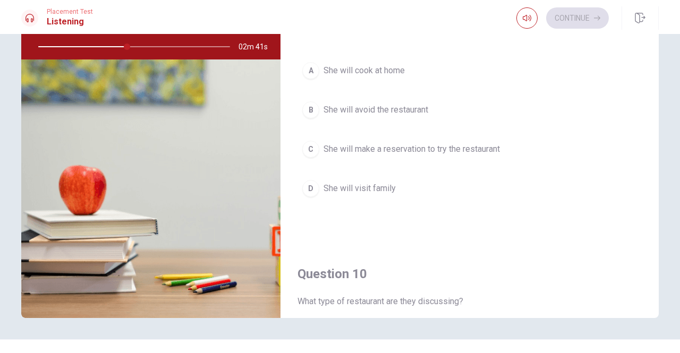
scroll to position [771, 0]
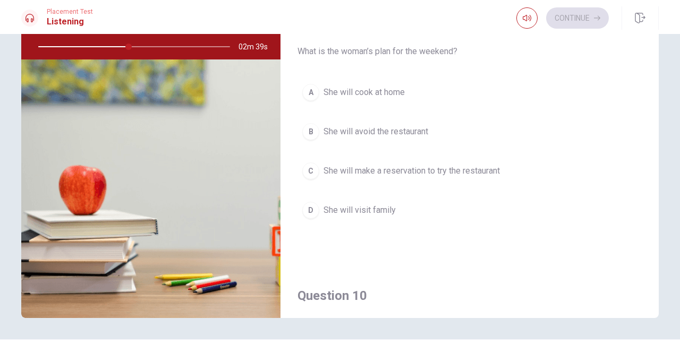
click at [306, 165] on div "C" at bounding box center [310, 171] width 17 height 17
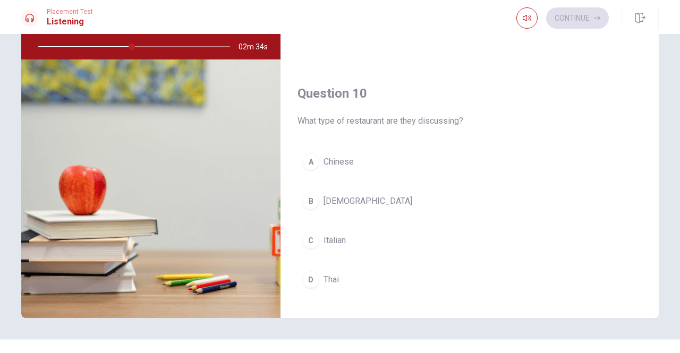
scroll to position [983, 0]
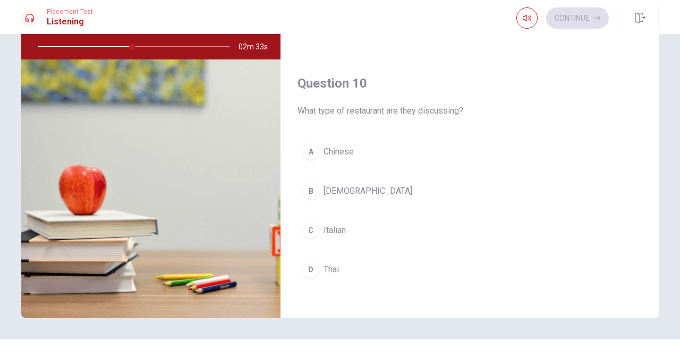
click at [307, 262] on div "D" at bounding box center [310, 269] width 17 height 17
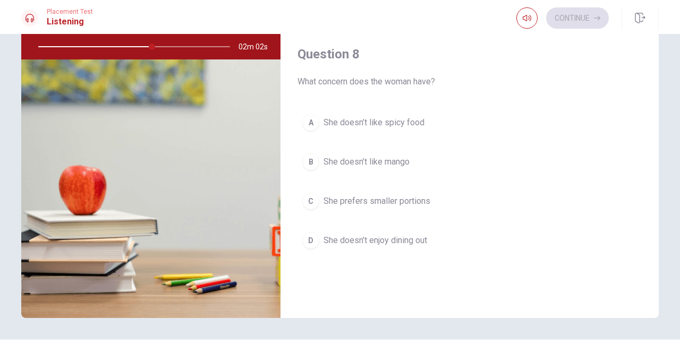
scroll to position [478, 0]
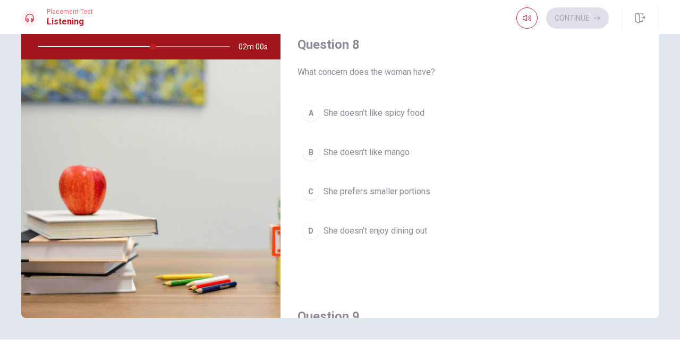
click at [308, 151] on div "B" at bounding box center [310, 152] width 17 height 17
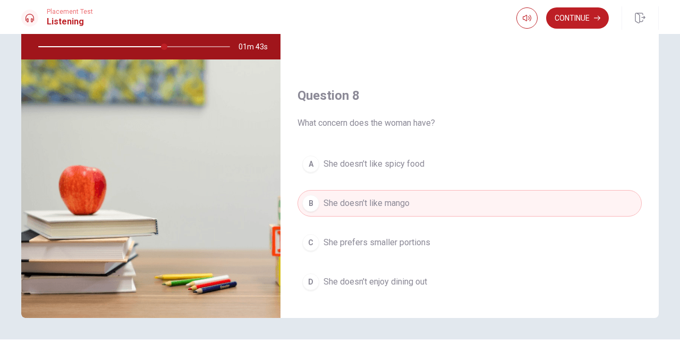
scroll to position [425, 0]
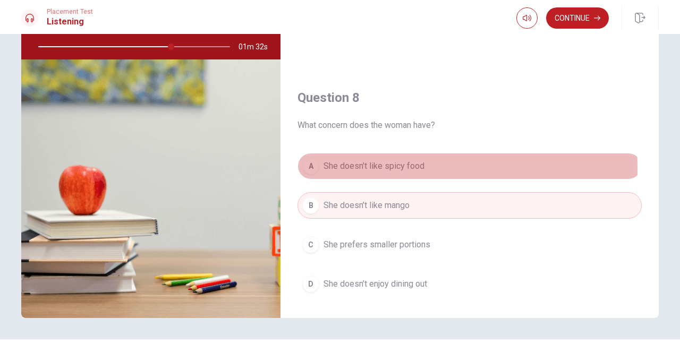
click at [308, 165] on div "A" at bounding box center [310, 166] width 17 height 17
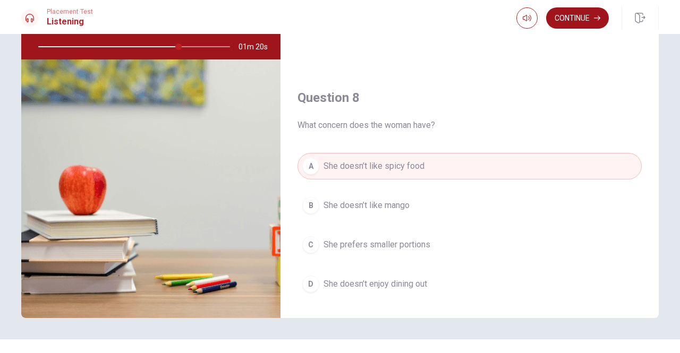
click at [578, 23] on button "Continue" at bounding box center [577, 17] width 63 height 21
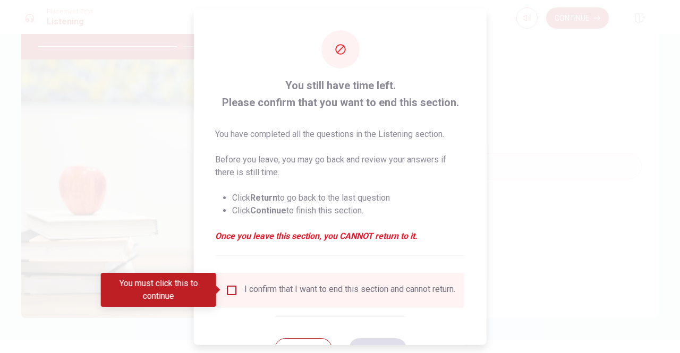
click at [230, 291] on input "You must click this to continue" at bounding box center [231, 290] width 13 height 13
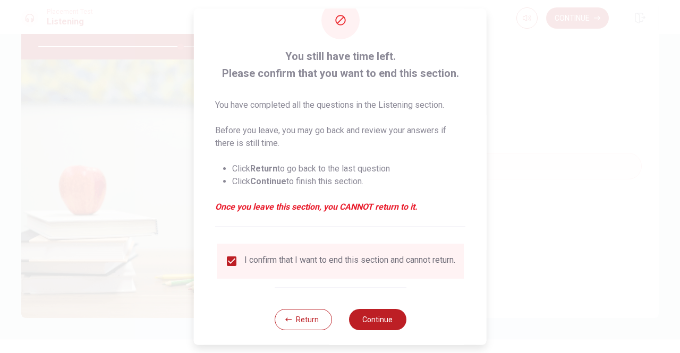
scroll to position [43, 0]
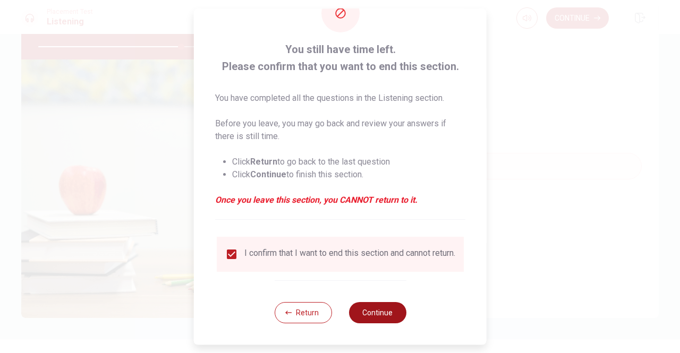
click at [376, 319] on button "Continue" at bounding box center [377, 312] width 57 height 21
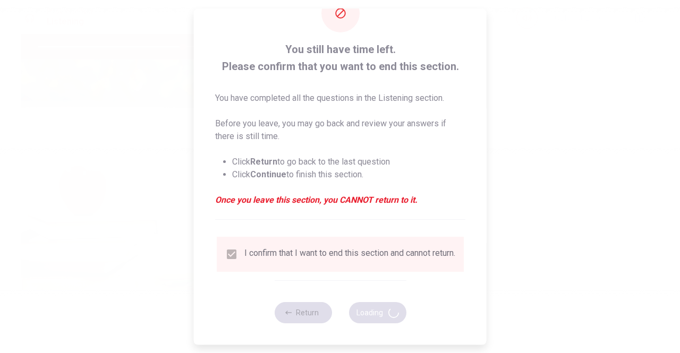
type input "76"
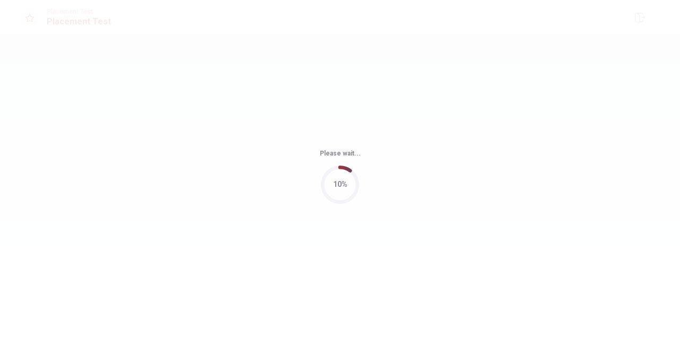
scroll to position [0, 0]
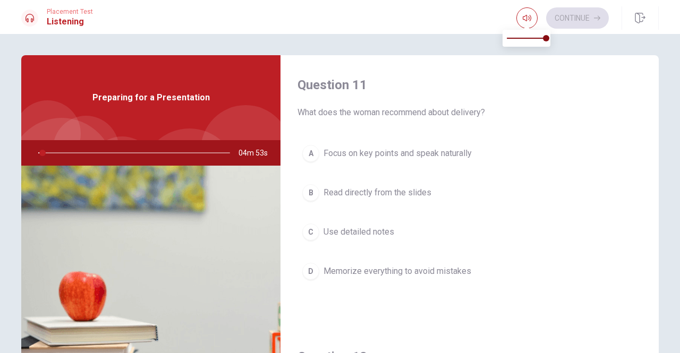
type input "2"
type input "0.3"
click at [518, 37] on span at bounding box center [526, 38] width 39 height 15
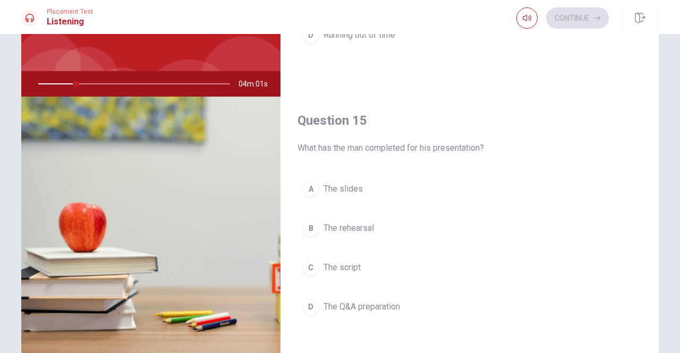
scroll to position [106, 0]
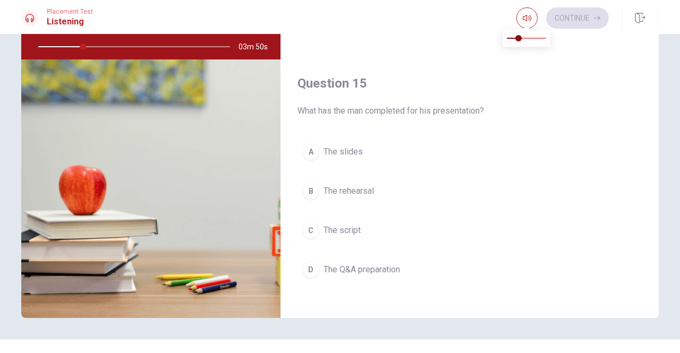
type input "23"
type input "0.7"
click at [533, 39] on span at bounding box center [526, 38] width 39 height 15
type input "24"
type input "0.8"
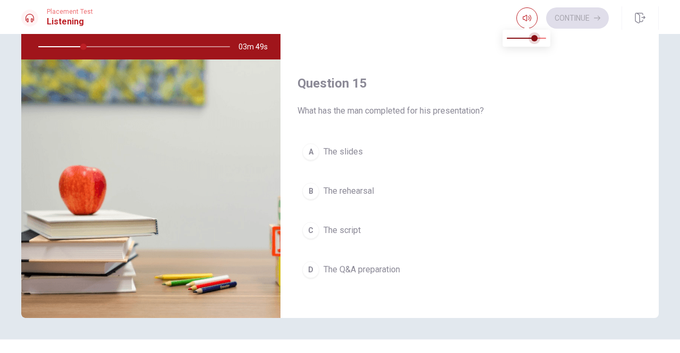
type input "24"
type input "0.9"
drag, startPoint x: 533, startPoint y: 39, endPoint x: 543, endPoint y: 39, distance: 10.1
click at [543, 39] on span at bounding box center [542, 38] width 6 height 6
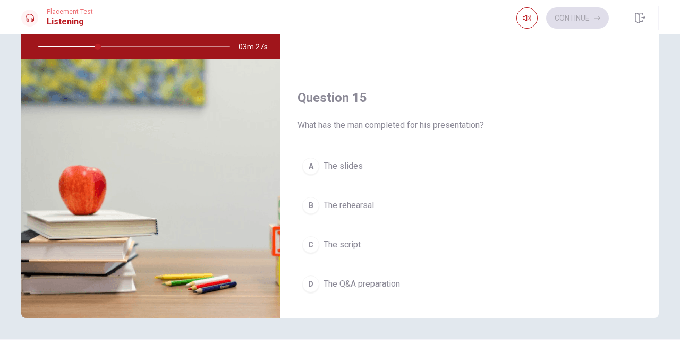
scroll to position [983, 0]
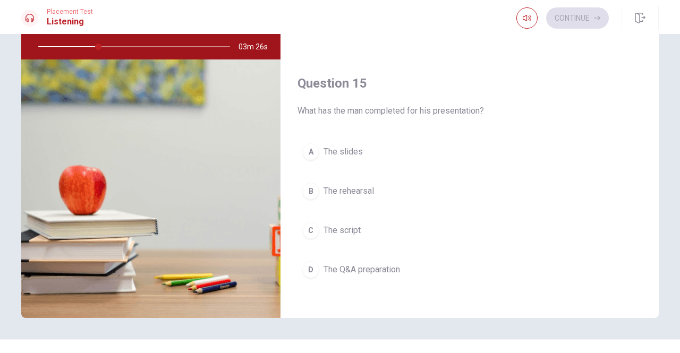
click at [308, 145] on div "A" at bounding box center [310, 151] width 17 height 17
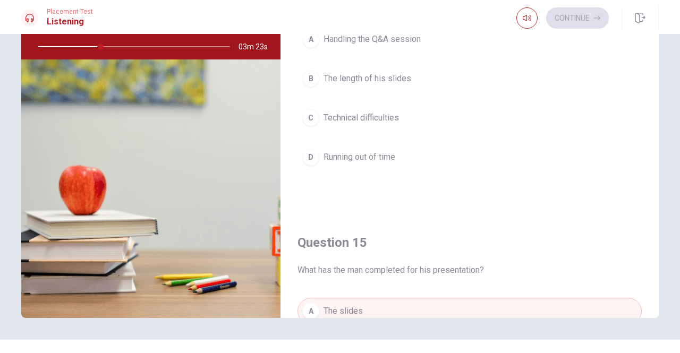
scroll to position [771, 0]
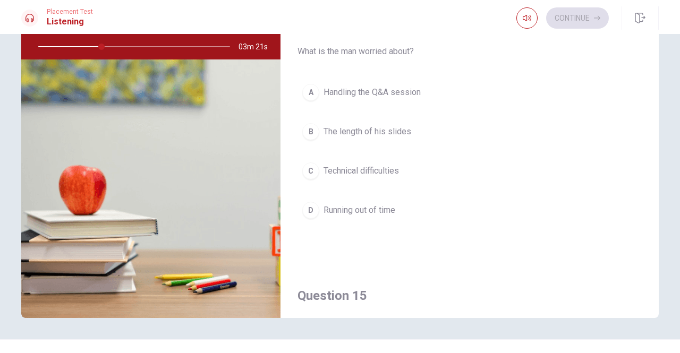
click at [308, 86] on div "A" at bounding box center [310, 92] width 17 height 17
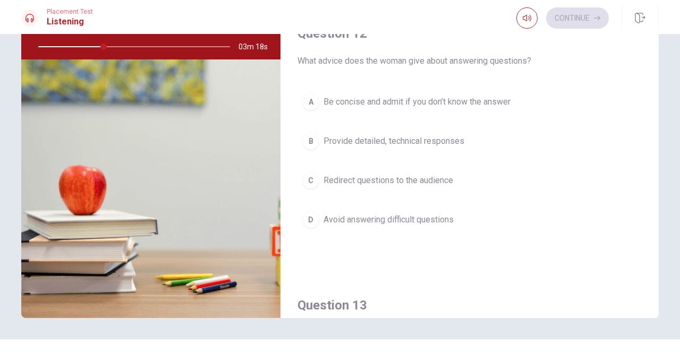
scroll to position [186, 0]
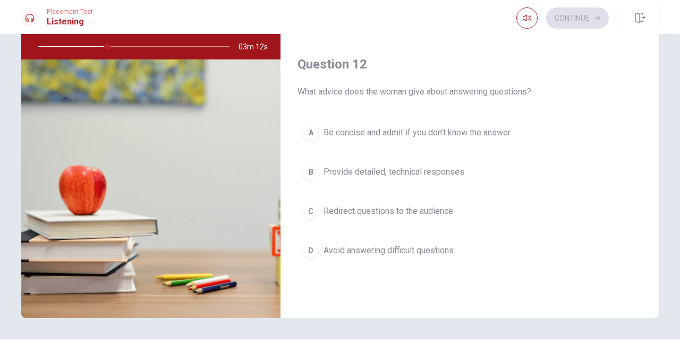
click at [312, 132] on div "A" at bounding box center [310, 132] width 17 height 17
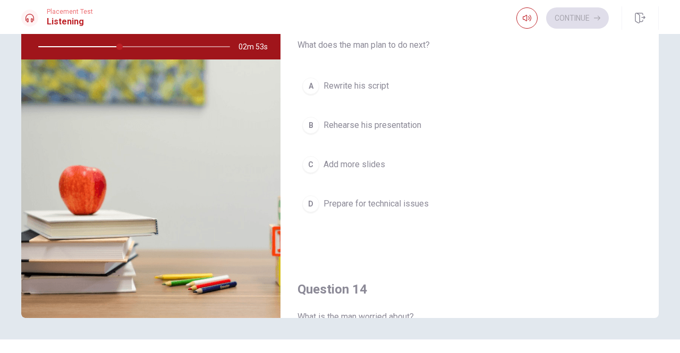
scroll to position [452, 0]
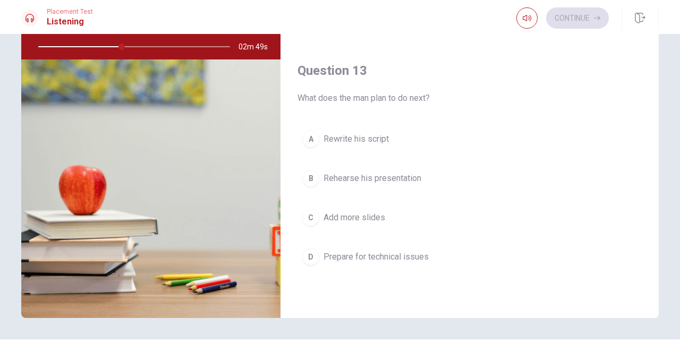
click at [308, 139] on div "A" at bounding box center [310, 139] width 17 height 17
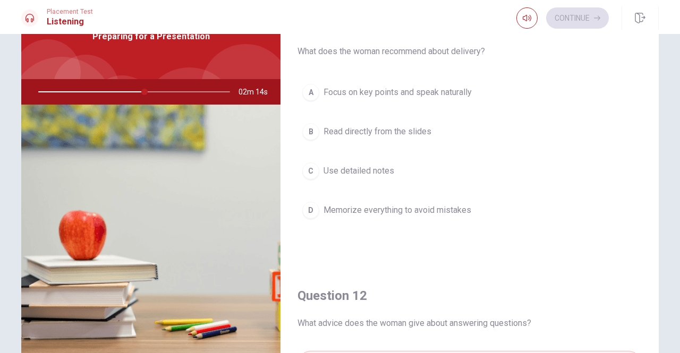
scroll to position [0, 0]
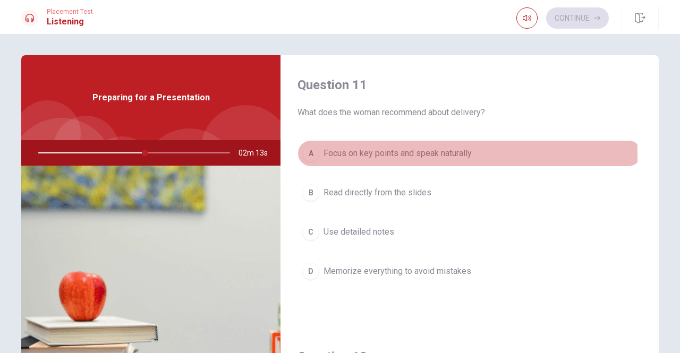
click at [310, 155] on div "A" at bounding box center [310, 153] width 17 height 17
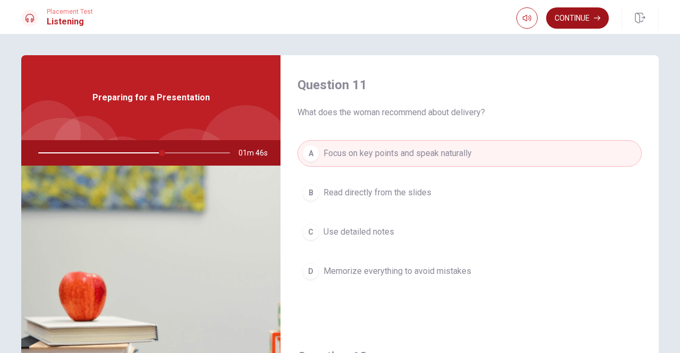
click at [576, 24] on button "Continue" at bounding box center [577, 17] width 63 height 21
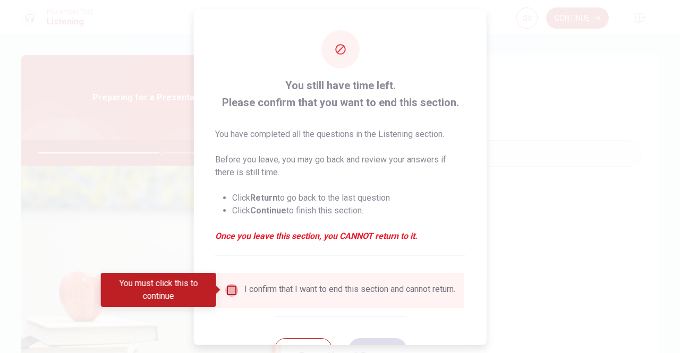
click at [226, 290] on input "You must click this to continue" at bounding box center [231, 290] width 13 height 13
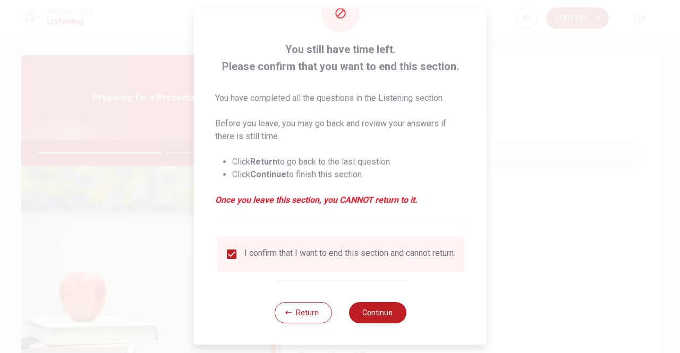
scroll to position [43, 0]
click at [389, 315] on button "Continue" at bounding box center [377, 312] width 57 height 21
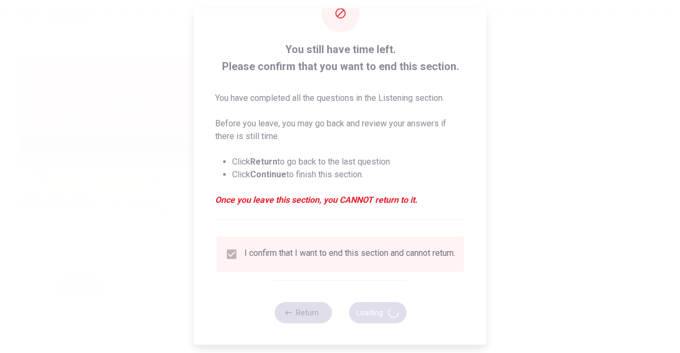
type input "67"
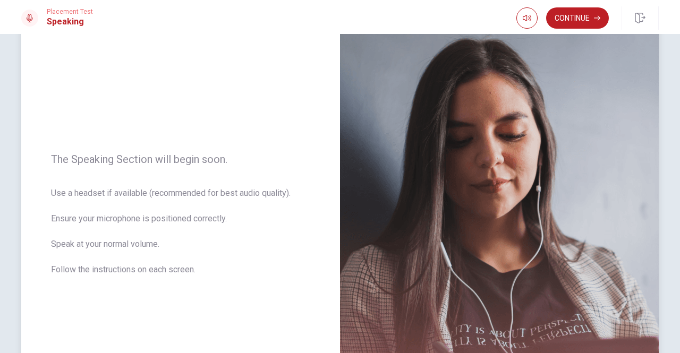
scroll to position [0, 0]
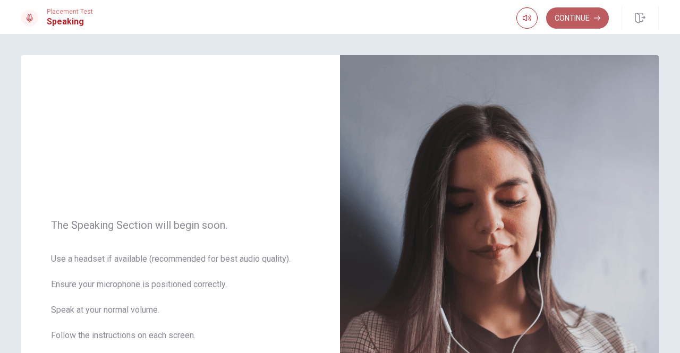
click at [575, 23] on button "Continue" at bounding box center [577, 17] width 63 height 21
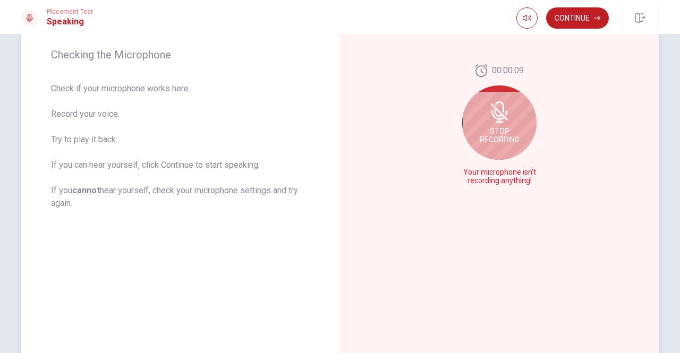
scroll to position [159, 0]
click at [503, 136] on span "Stop Recording" at bounding box center [500, 133] width 40 height 17
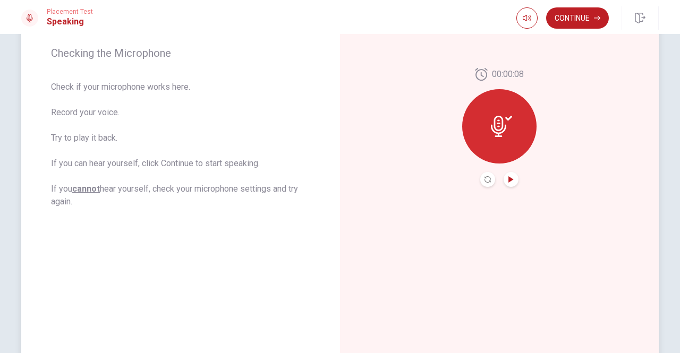
click at [511, 182] on icon "Play Audio" at bounding box center [511, 179] width 6 height 6
click at [485, 181] on icon "Record Again" at bounding box center [488, 179] width 6 height 6
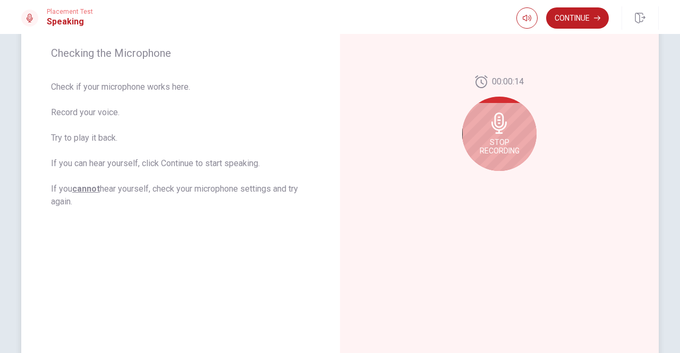
click at [500, 149] on span "Stop Recording" at bounding box center [500, 146] width 40 height 17
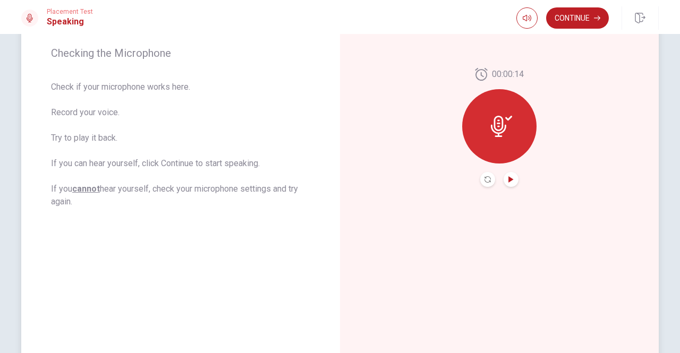
click at [508, 180] on icon "Play Audio" at bounding box center [510, 179] width 5 height 6
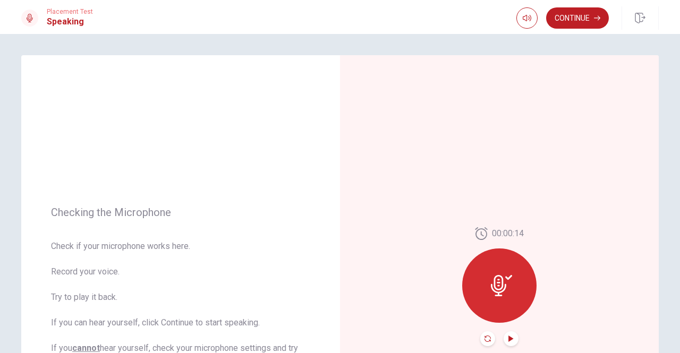
click at [486, 341] on icon "Record Again" at bounding box center [488, 339] width 6 height 6
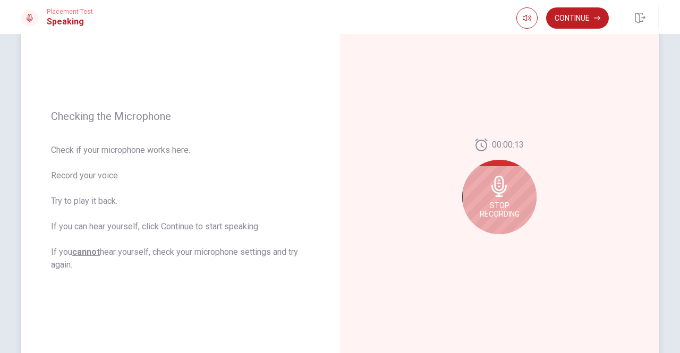
scroll to position [106, 0]
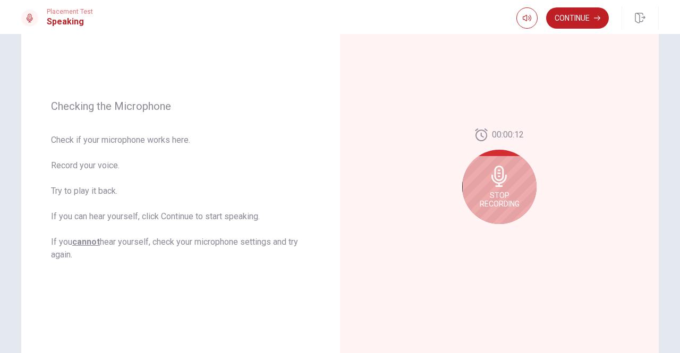
click at [493, 205] on span "Stop Recording" at bounding box center [500, 199] width 40 height 17
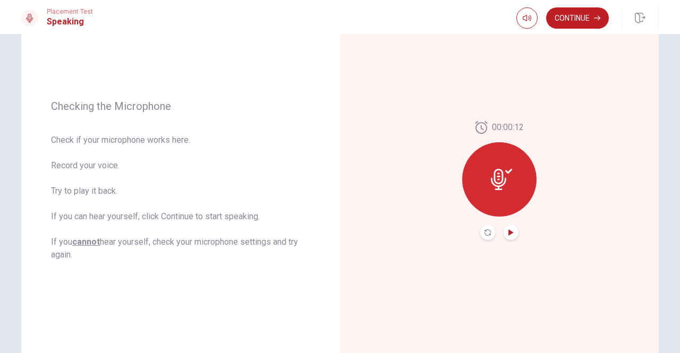
click at [508, 233] on icon "Play Audio" at bounding box center [510, 233] width 5 height 6
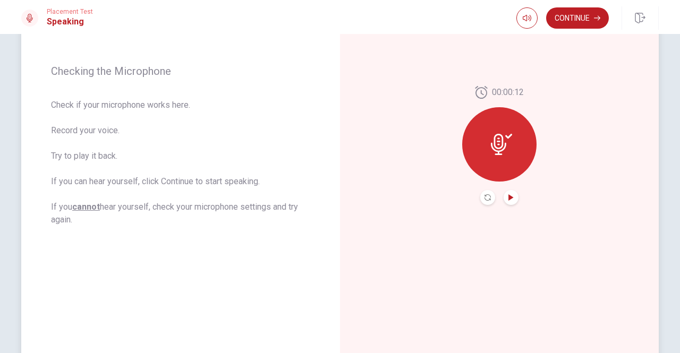
scroll to position [7, 0]
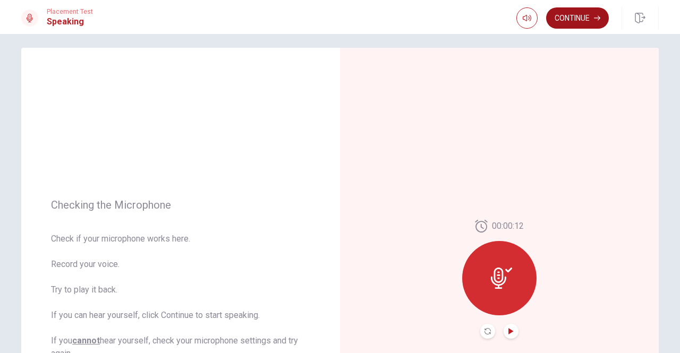
click at [572, 22] on button "Continue" at bounding box center [577, 17] width 63 height 21
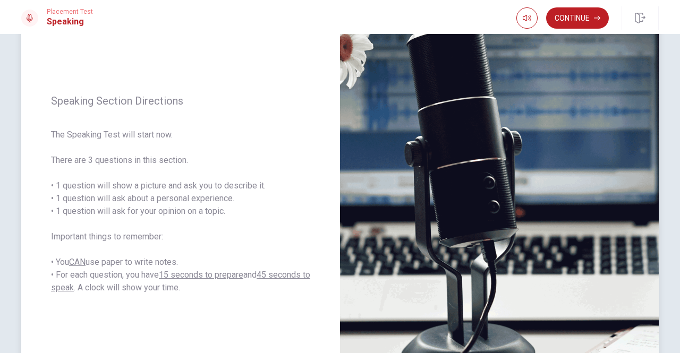
scroll to position [114, 0]
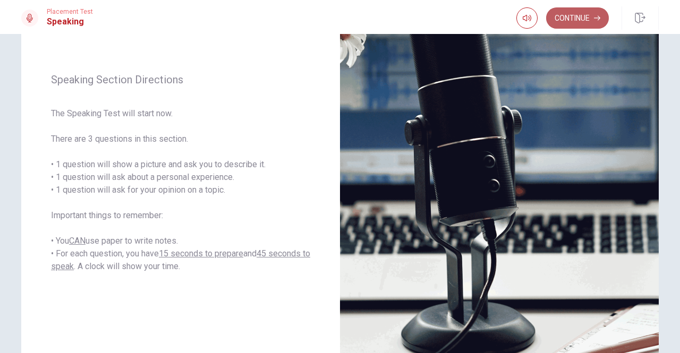
click at [572, 24] on button "Continue" at bounding box center [577, 17] width 63 height 21
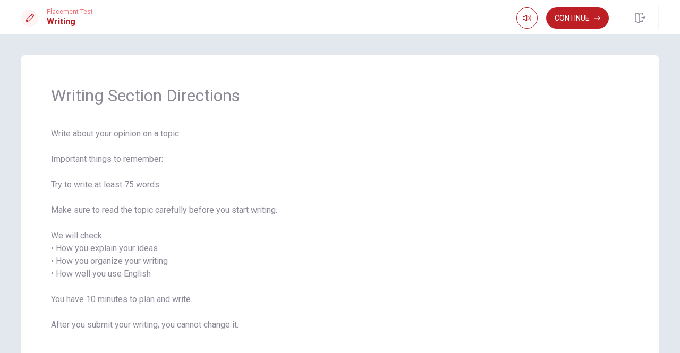
scroll to position [53, 0]
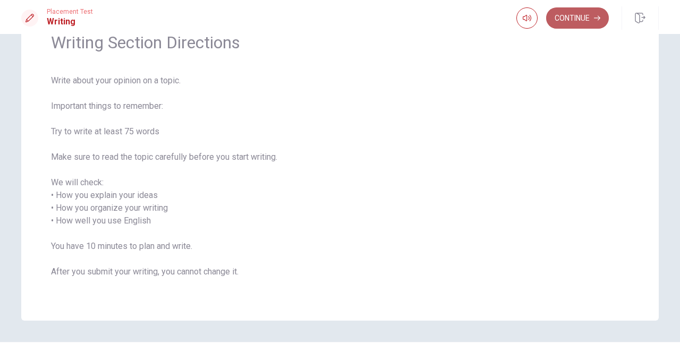
click at [581, 20] on button "Continue" at bounding box center [577, 17] width 63 height 21
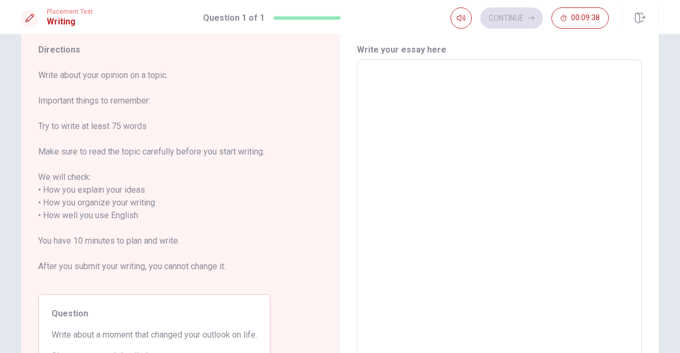
scroll to position [0, 0]
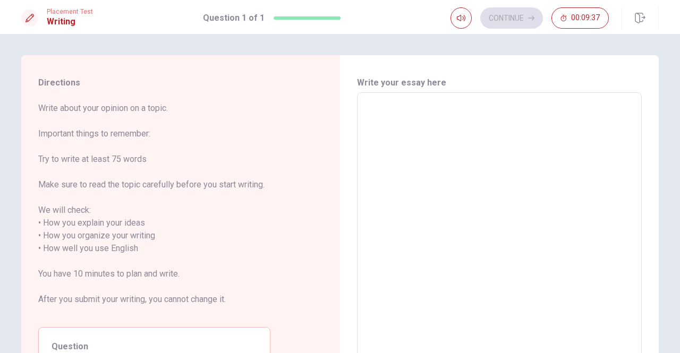
click at [413, 123] on textarea at bounding box center [499, 242] width 270 height 282
type textarea "T"
type textarea "x"
type textarea "Thi"
type textarea "x"
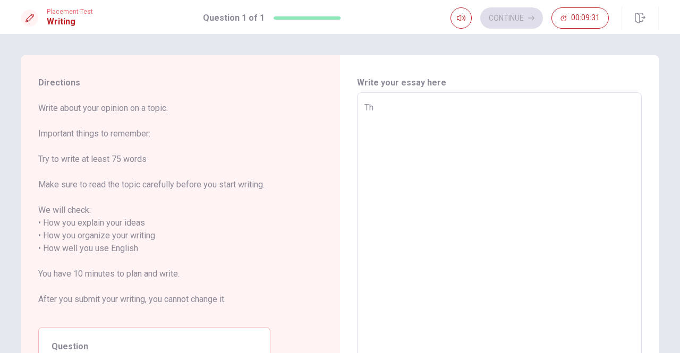
type textarea "Thí"
type textarea "x"
type textarea "This"
type textarea "x"
type textarea "This"
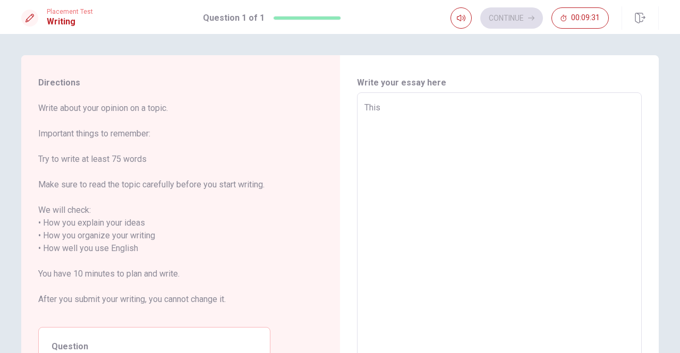
type textarea "x"
type textarea "This e"
type textarea "x"
type textarea "This é"
type textarea "x"
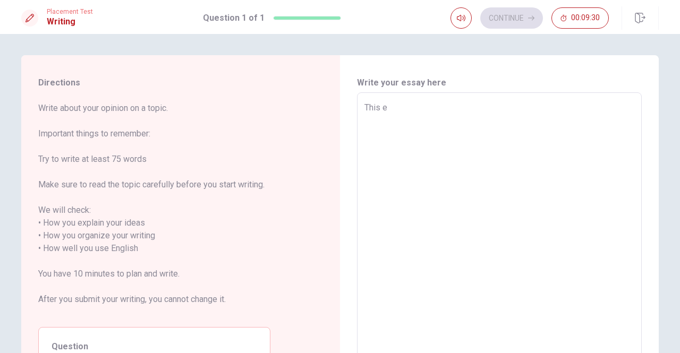
type textarea "This es"
type textarea "x"
type textarea "This ess"
type textarea "x"
type textarea "This esse"
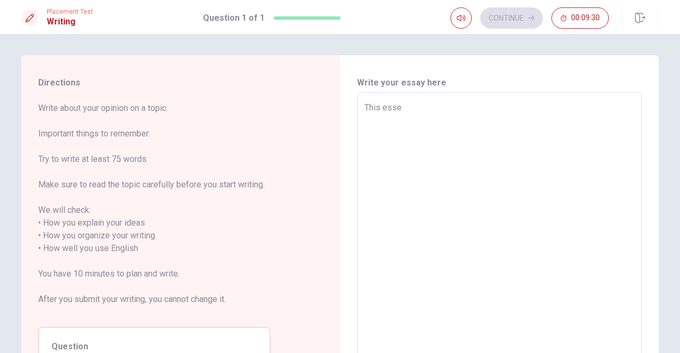
type textarea "x"
type textarea "This ess"
type textarea "x"
type textarea "This essa"
type textarea "x"
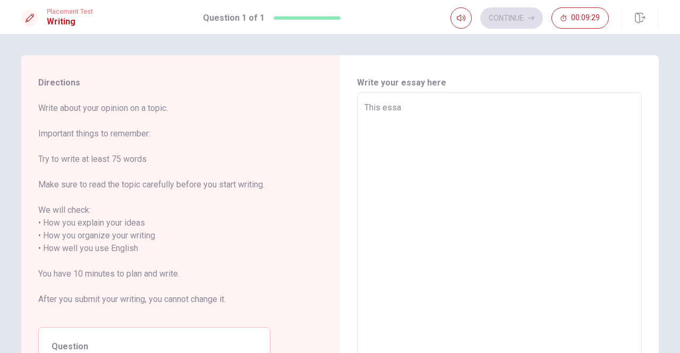
type textarea "This essay"
type textarea "x"
type textarea "This essay"
type textarea "x"
type textarea "This essay a"
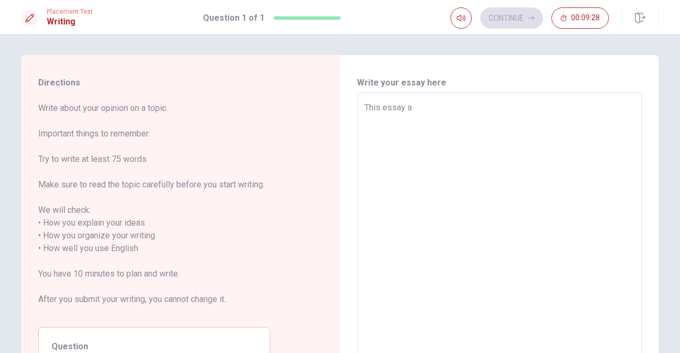
type textarea "x"
type textarea "This essay at"
type textarea "x"
type textarea "This essay att"
type textarea "x"
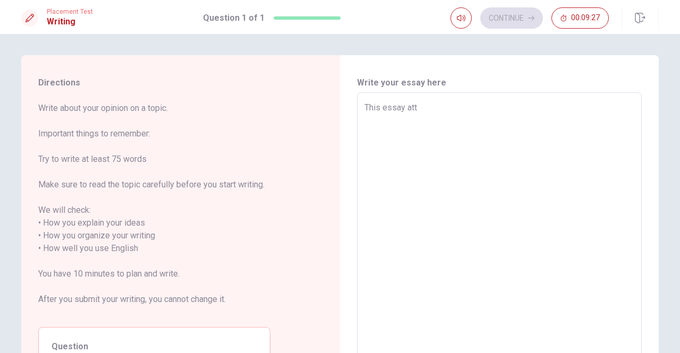
type textarea "This essay atte"
type textarea "x"
type textarea "This essay attem"
type textarea "x"
type textarea "This essay attemp"
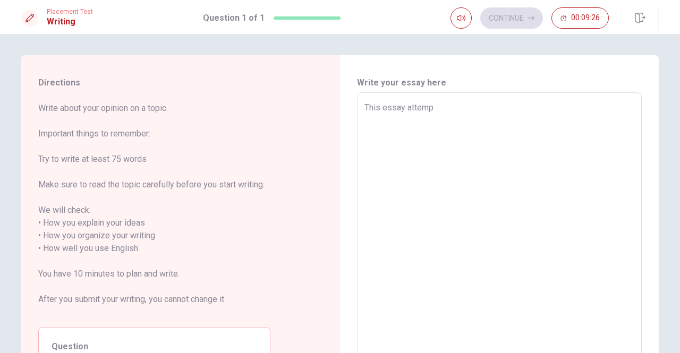
type textarea "x"
type textarea "This essay attempt"
type textarea "x"
type textarea "This essay attempts"
type textarea "x"
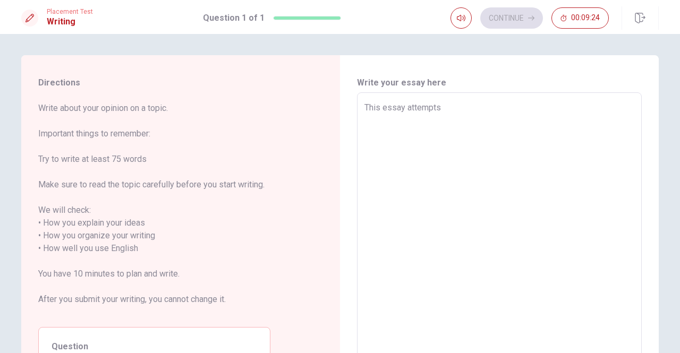
type textarea "This essay attempts"
type textarea "x"
type textarea "This essay attempts t"
type textarea "x"
type textarea "This essay attempts to"
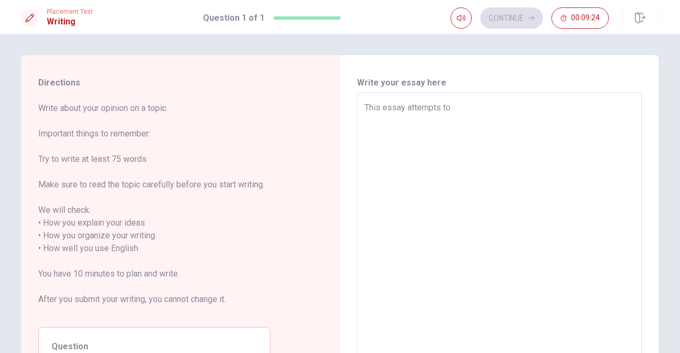
type textarea "x"
type textarea "This essay attempts to"
type textarea "x"
type textarea "This essay attempts to s"
type textarea "x"
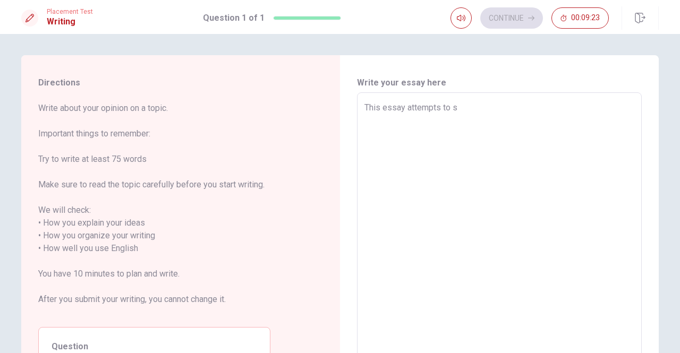
type textarea "This essay attempts to sh"
type textarea "x"
type textarea "This essay attempts to she"
type textarea "x"
type textarea "This essay attempts to shed"
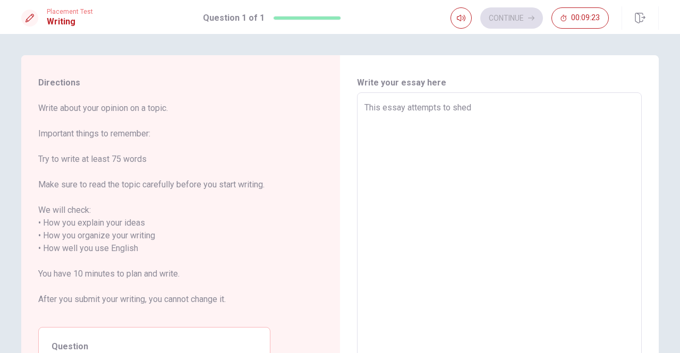
type textarea "x"
type textarea "This essay attempts to shed"
type textarea "x"
type textarea "This essay attempts to shed l"
type textarea "x"
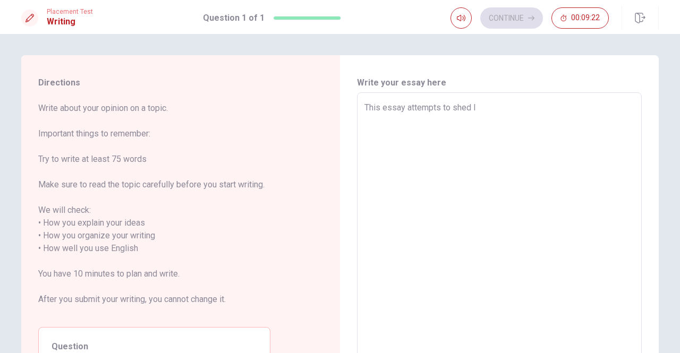
type textarea "This essay attempts to shed li"
type textarea "x"
type textarea "This essay attempts to shed lig"
type textarea "x"
type textarea "This essay attempts to shed ligh"
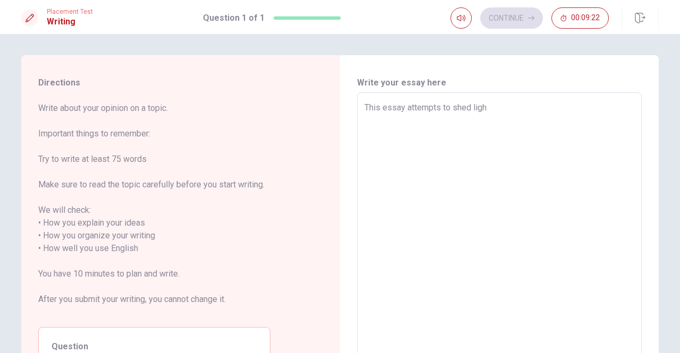
type textarea "x"
type textarea "This essay attempts to shed light"
type textarea "x"
type textarea "This essay attempts to shed light"
type textarea "x"
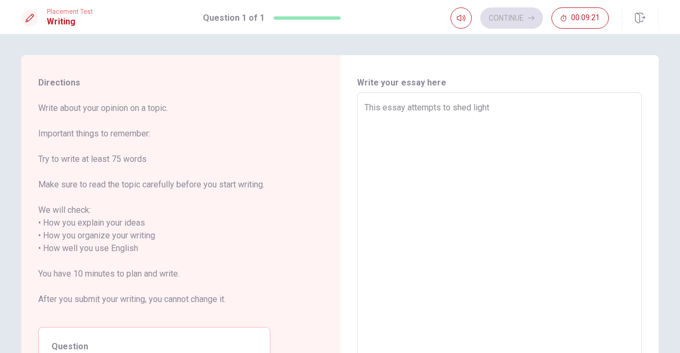
type textarea "This essay attempts to shed light o"
type textarea "x"
type textarea "This essay attempts to shed light on"
type textarea "x"
type textarea "This essay attempts to shed light on"
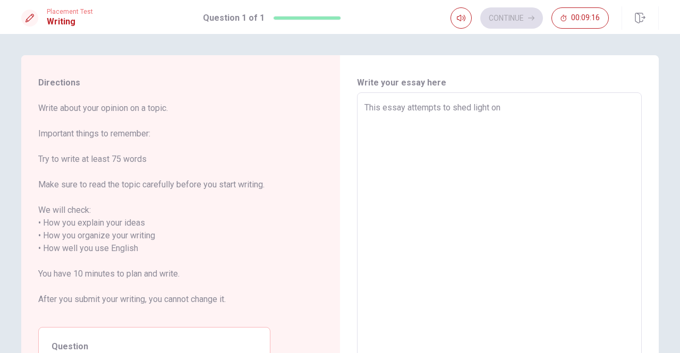
scroll to position [53, 0]
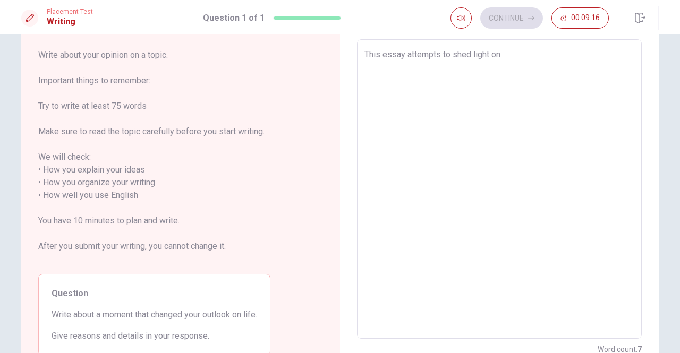
type textarea "x"
type textarea "This essay attempts to shed light on a"
type textarea "x"
type textarea "This essay attempts to shed light on a"
type textarea "x"
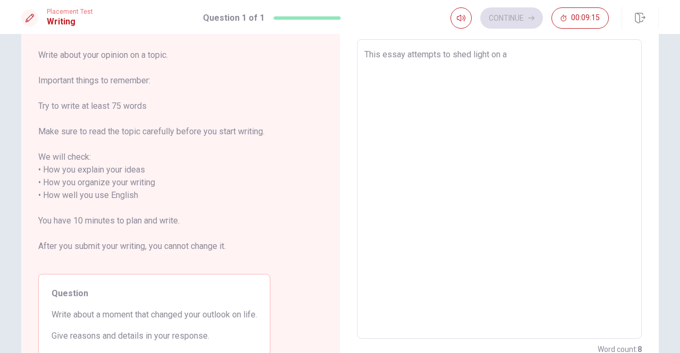
type textarea "This essay attempts to shed light on a m"
type textarea "x"
type textarea "This essay attempts to shed light on a mo"
type textarea "x"
type textarea "This essay attempts to shed light on a mon"
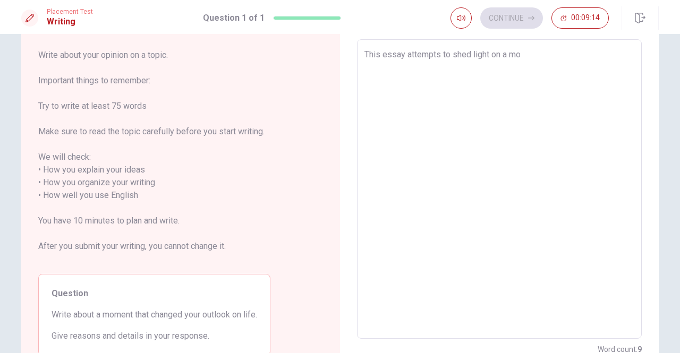
type textarea "x"
type textarea "This essay attempts to shed light on a mont"
type textarea "x"
type textarea "This essay attempts to shed light on a mon"
type textarea "x"
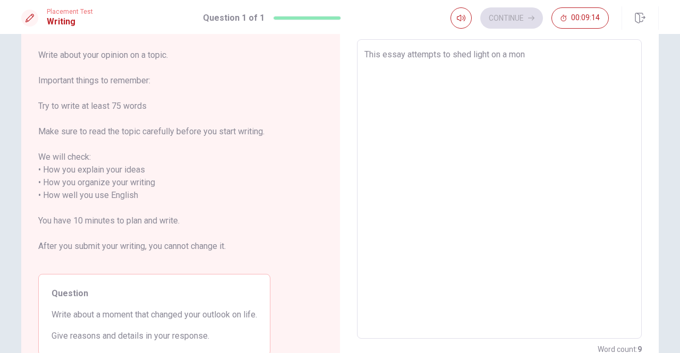
type textarea "This essay attempts to shed light on a mo"
type textarea "x"
type textarea "This essay attempts to shed light on a m"
type textarea "x"
type textarea "This essay attempts to shed light on a"
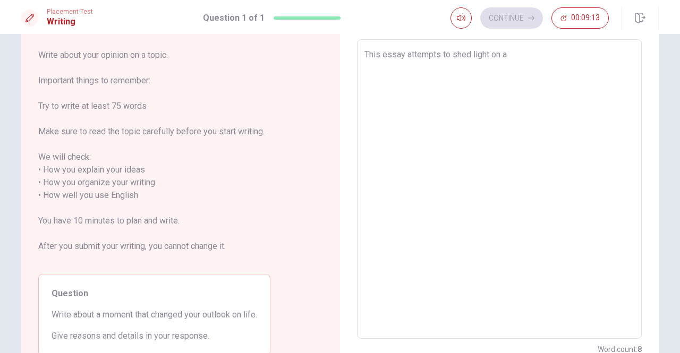
type textarea "x"
type textarea "This essay attempts to shed light on a m"
type textarea "x"
type textarea "This essay attempts to shed light on a mo"
type textarea "x"
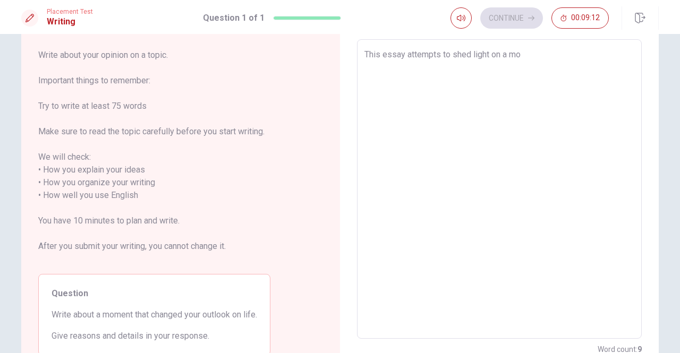
type textarea "This essay attempts to shed light on a mon"
type textarea "x"
type textarea "This essay attempts to shed light on a mo"
type textarea "x"
type textarea "This essay attempts to shed light on a mom"
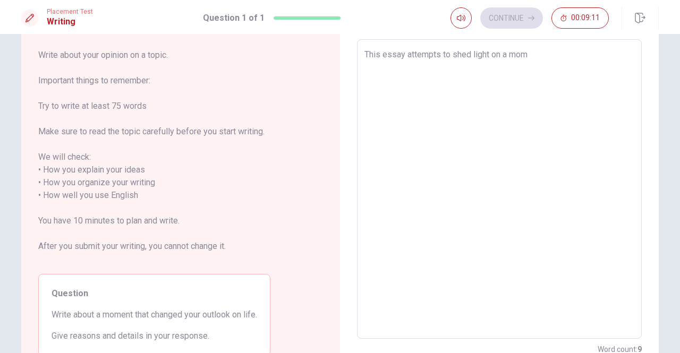
type textarea "x"
type textarea "This essay attempts to shed light on a mome"
type textarea "x"
type textarea "This essay attempts to shed light on a momen"
type textarea "x"
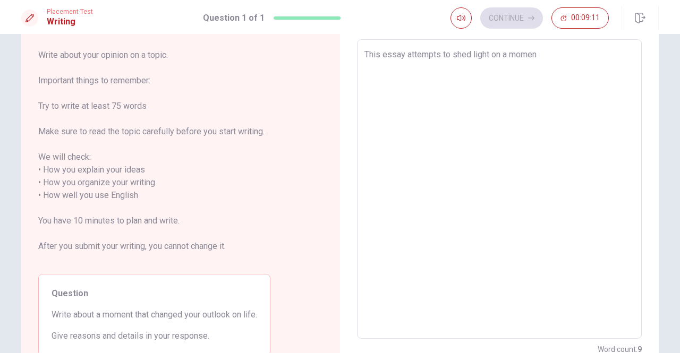
type textarea "This essay attempts to shed light on a moment"
type textarea "x"
type textarea "This essay attempts to shed light on a moment"
type textarea "x"
type textarea "This essay attempts to shed light on a moment ư"
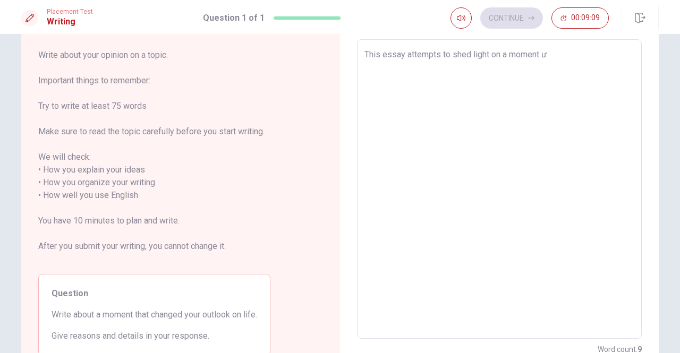
type textarea "x"
type textarea "This essay attempts to shed light on a moment w"
type textarea "x"
type textarea "This essay attempts to shed light on a moment"
type textarea "x"
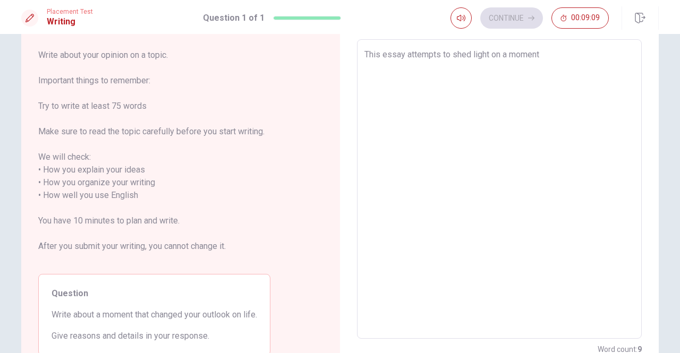
type textarea "This essay attempts to shed light on a moment t"
type textarea "x"
type textarea "This essay attempts to shed light on a moment th"
type textarea "x"
type textarea "This essay attempts to shed light on a moment tha"
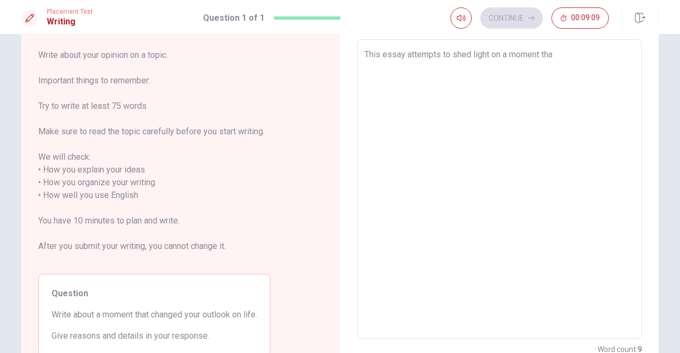
type textarea "x"
type textarea "This essay attempts to shed light on a moment that"
type textarea "x"
type textarea "This essay attempts to shed light on a moment that"
type textarea "x"
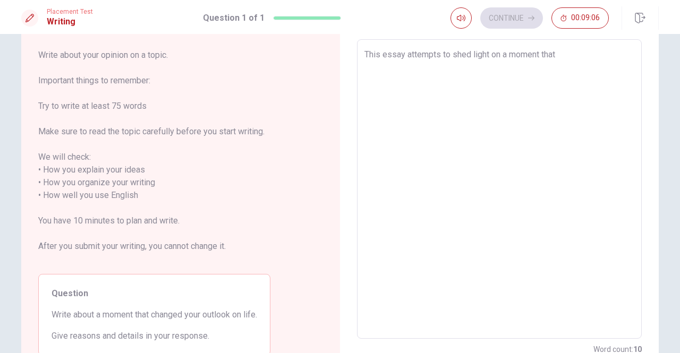
type textarea "This essay attempts to shed light on a moment that c"
type textarea "x"
type textarea "This essay attempts to shed light on a moment that ch"
type textarea "x"
type textarea "This essay attempts to shed light on a moment that cha"
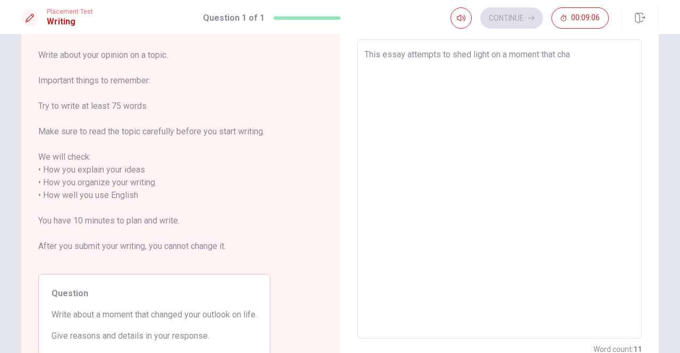
type textarea "x"
type textarea "This essay attempts to shed light on a moment that [PERSON_NAME]"
type textarea "x"
type textarea "This essay attempts to shed light on a moment that [PERSON_NAME]"
type textarea "x"
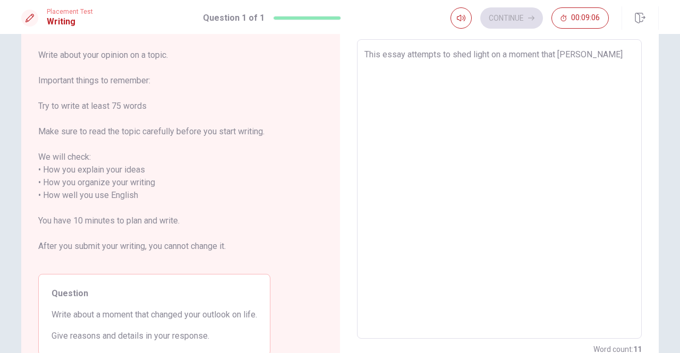
type textarea "This essay attempts to shed light on a moment that change"
type textarea "x"
type textarea "This essay attempts to shed light on a moment that changed"
type textarea "x"
type textarea "This essay attempts to shed light on a moment that changed"
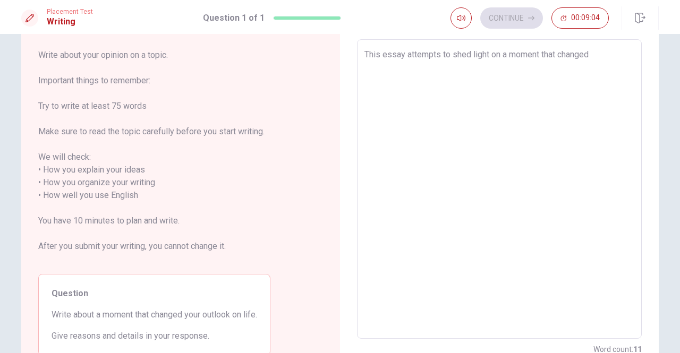
type textarea "x"
type textarea "This essay attempts to shed light on a moment that changed m"
type textarea "x"
type textarea "This essay attempts to shed light on a moment that changed my"
type textarea "x"
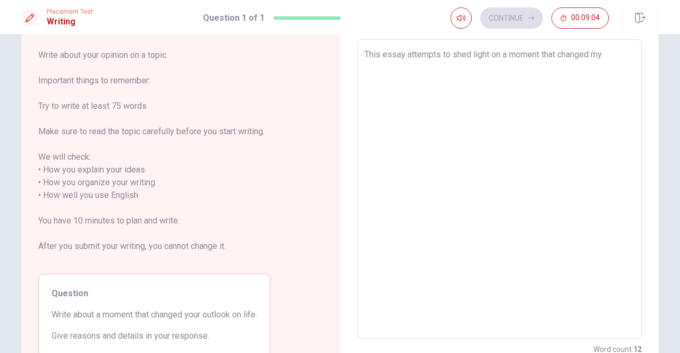
type textarea "This essay attempts to shed light on a moment that changed my"
type textarea "x"
type textarea "This essay attempts to shed light on a moment that changed my v"
type textarea "x"
type textarea "This essay attempts to shed light on a moment that changed my vi"
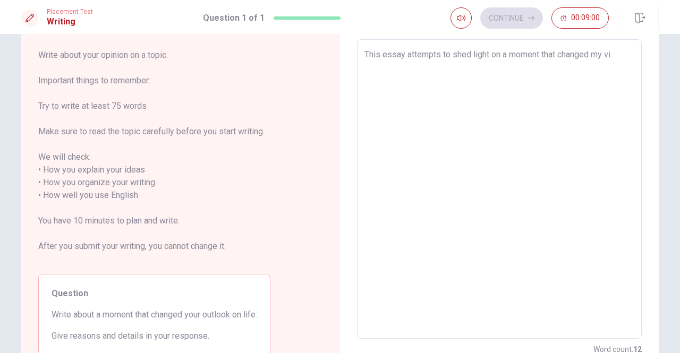
type textarea "x"
type textarea "This essay attempts to shed light on a moment that changed my vie"
type textarea "x"
type textarea "This essay attempts to shed light on a moment that changed my view"
type textarea "x"
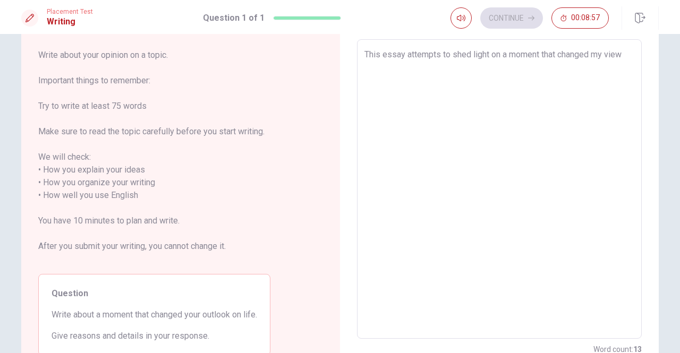
type textarea "This essay attempts to shed light on a moment that changed my vie"
type textarea "x"
type textarea "This essay attempts to shed light on a moment that changed my vi"
type textarea "x"
type textarea "This essay attempts to shed light on a moment that changed my v"
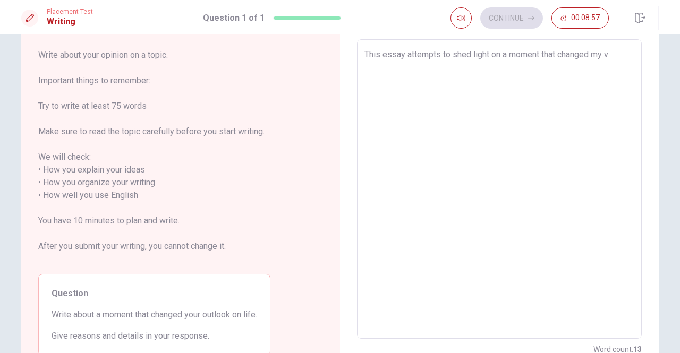
type textarea "x"
type textarea "This essay attempts to shed light on a moment that changed my vp"
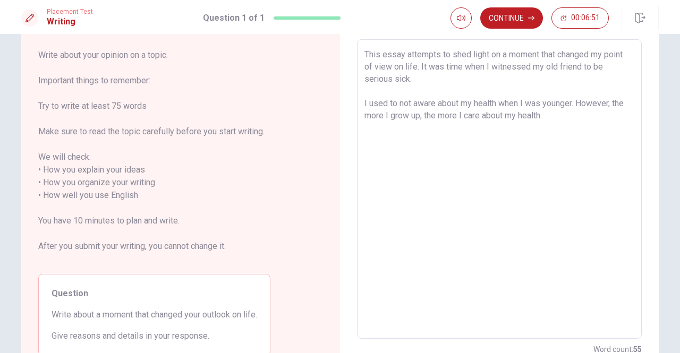
click at [431, 81] on textarea "This essay attempts to shed light on a moment that changed my point of view on …" at bounding box center [499, 189] width 270 height 282
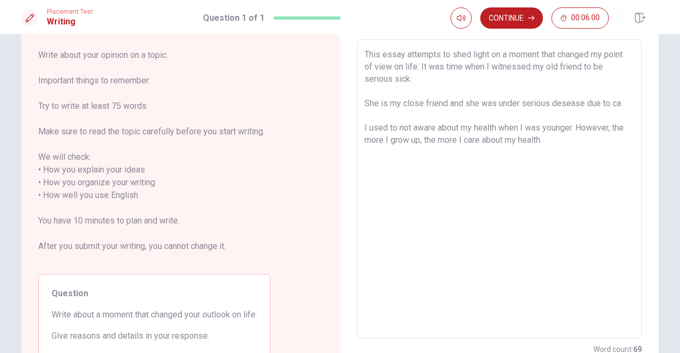
click at [548, 106] on textarea "This essay attempts to shed light on a moment that changed my point of view on …" at bounding box center [499, 189] width 270 height 282
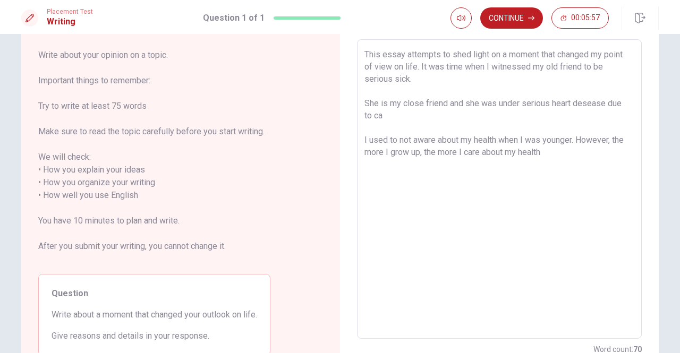
click at [391, 117] on textarea "This essay attempts to shed light on a moment that changed my point of view on …" at bounding box center [499, 189] width 270 height 282
click at [559, 152] on textarea "This essay attempts to shed light on a moment that changed my point of view on …" at bounding box center [499, 189] width 270 height 282
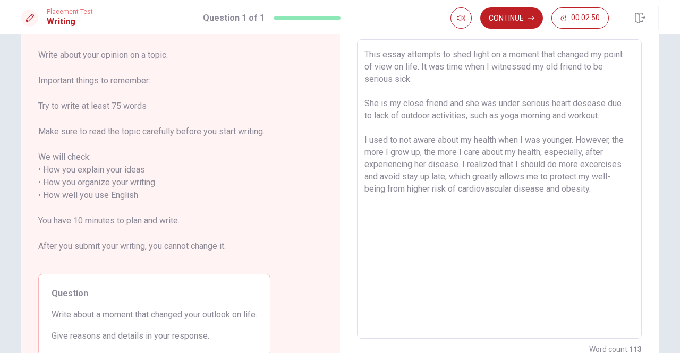
click at [616, 120] on textarea "This essay attempts to shed light on a moment that changed my point of view on …" at bounding box center [499, 189] width 270 height 282
click at [576, 141] on textarea "This essay attempts to shed light on a moment that changed my point of view on …" at bounding box center [499, 189] width 270 height 282
drag, startPoint x: 429, startPoint y: 166, endPoint x: 400, endPoint y: 179, distance: 31.4
click at [400, 179] on textarea "This essay attempts to shed light on a moment that changed my point of view on …" at bounding box center [499, 189] width 270 height 282
click at [451, 236] on textarea "This essay attempts to shed light on a moment that changed my point of view on …" at bounding box center [499, 189] width 270 height 282
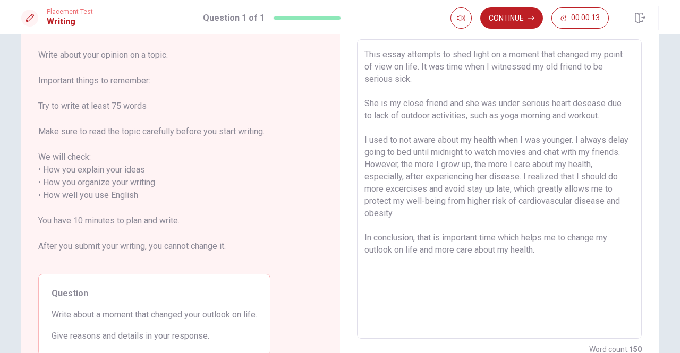
click at [414, 250] on textarea "This essay attempts to shed light on a moment that changed my point of view on …" at bounding box center [499, 189] width 270 height 282
click at [411, 298] on textarea "This essay attempts to shed light on a moment that changed my point of view on …" at bounding box center [499, 189] width 270 height 282
drag, startPoint x: 436, startPoint y: 251, endPoint x: 454, endPoint y: 250, distance: 17.5
click at [454, 250] on textarea "This essay attempts to shed light on a moment that changed my point of view on …" at bounding box center [499, 189] width 270 height 282
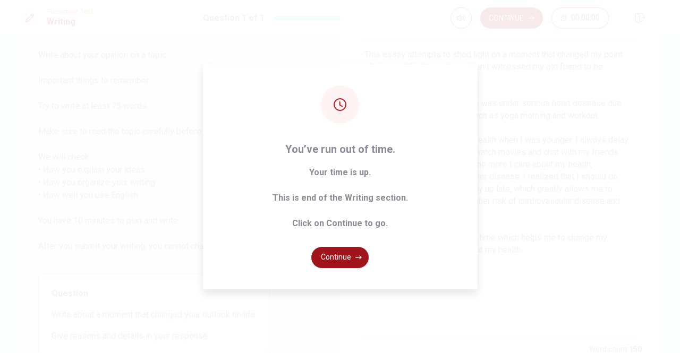
click at [358, 256] on icon "button" at bounding box center [358, 257] width 6 height 6
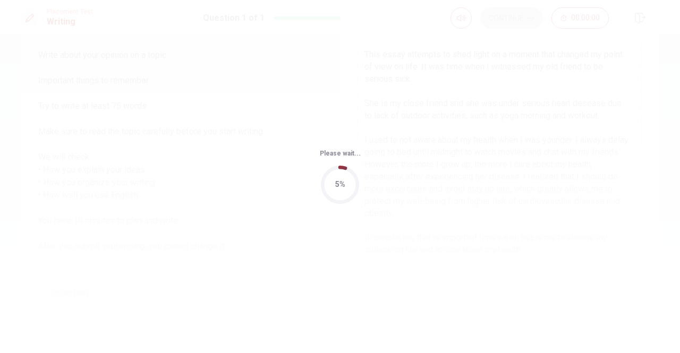
scroll to position [0, 0]
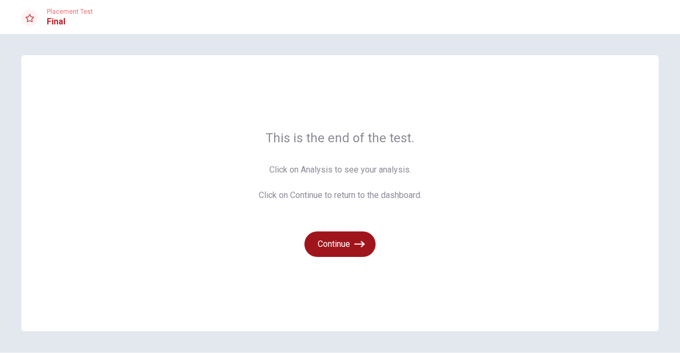
click at [351, 247] on button "Continue" at bounding box center [339, 245] width 71 height 26
